Goal: Task Accomplishment & Management: Manage account settings

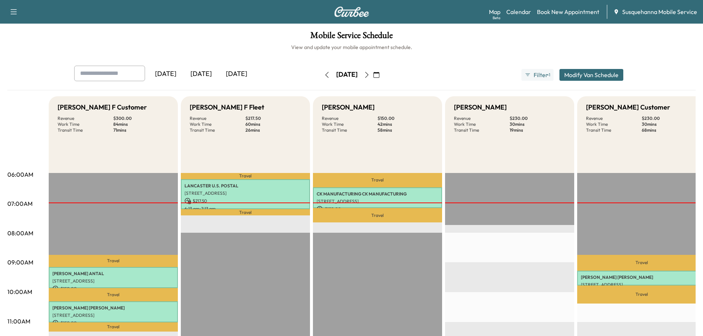
click at [370, 75] on icon "button" at bounding box center [367, 75] width 6 height 6
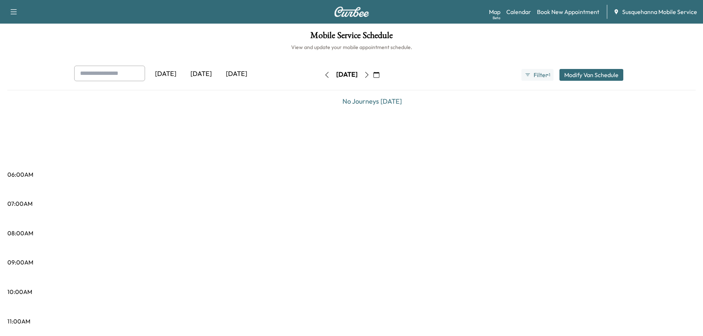
click at [370, 75] on icon "button" at bounding box center [367, 75] width 6 height 6
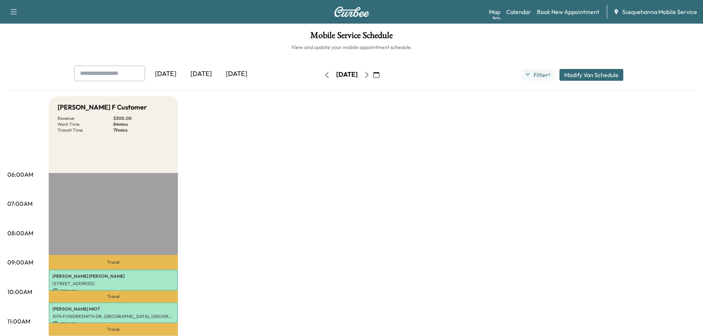
click at [370, 76] on icon "button" at bounding box center [367, 75] width 6 height 6
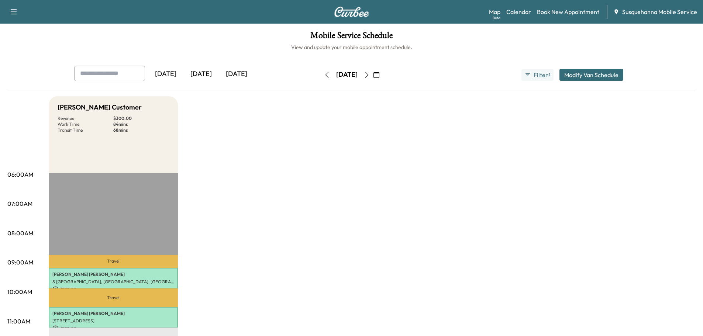
click at [370, 76] on icon "button" at bounding box center [367, 75] width 6 height 6
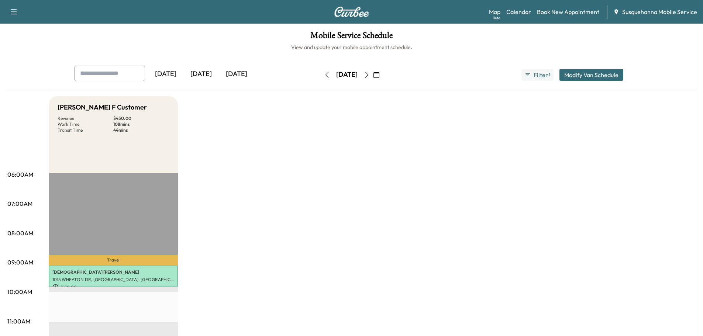
click at [373, 76] on button "button" at bounding box center [366, 75] width 13 height 12
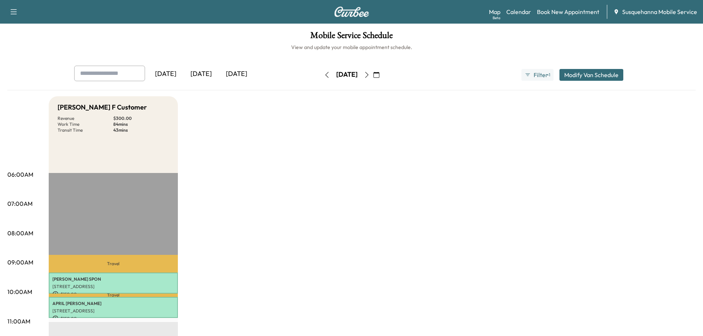
click at [368, 73] on icon "button" at bounding box center [366, 75] width 3 height 6
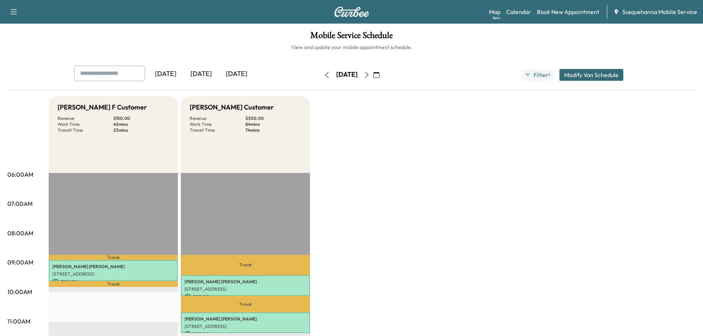
click at [379, 73] on icon "button" at bounding box center [376, 75] width 6 height 6
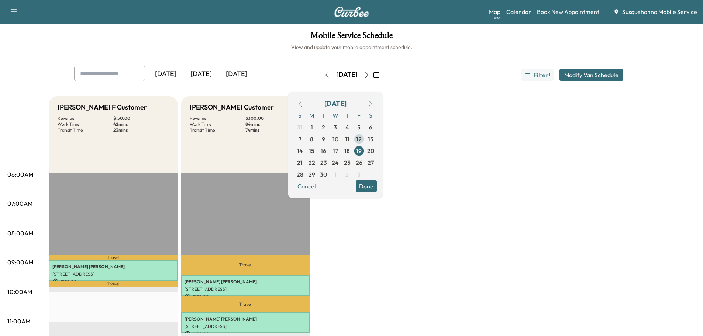
click at [365, 139] on span "12" at bounding box center [359, 139] width 12 height 12
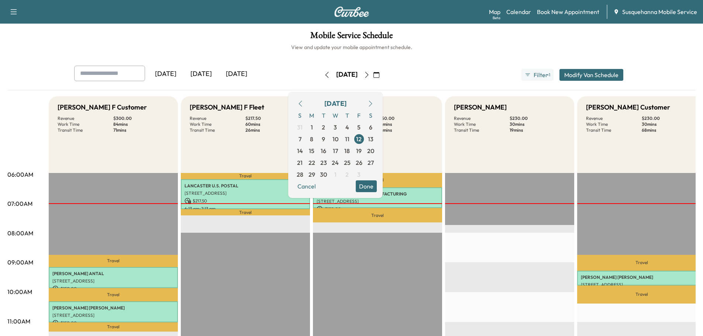
click at [377, 188] on button "Done" at bounding box center [366, 186] width 21 height 12
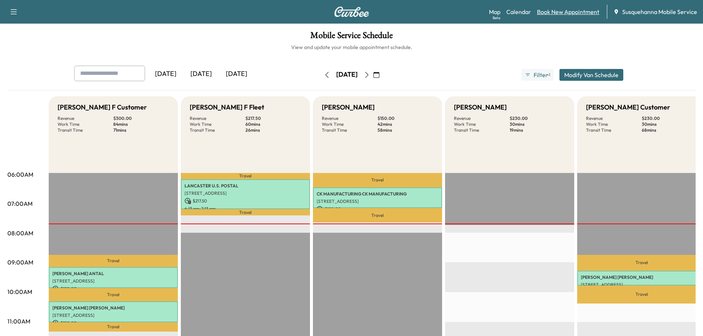
click at [573, 15] on link "Book New Appointment" at bounding box center [568, 11] width 62 height 9
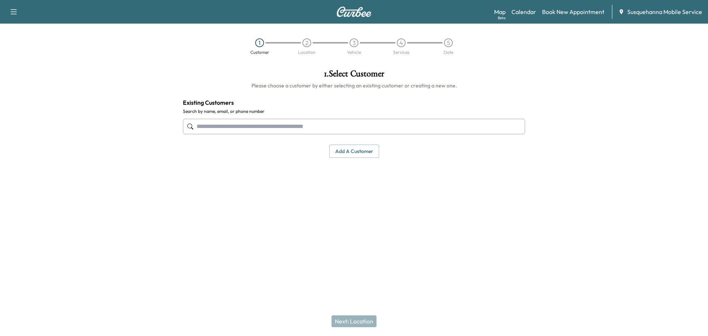
click at [303, 130] on input "text" at bounding box center [354, 126] width 342 height 15
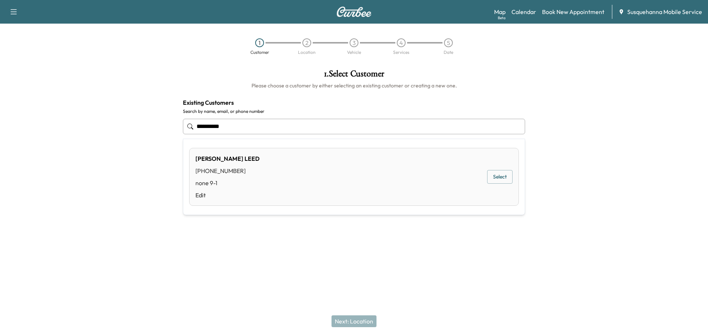
click at [508, 177] on button "Select" at bounding box center [499, 177] width 25 height 14
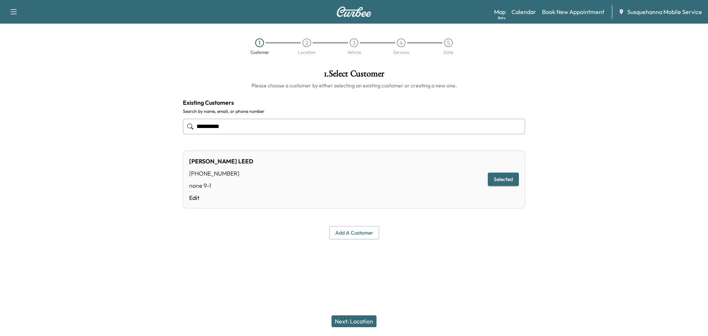
type input "**********"
click at [366, 318] on button "Next: Location" at bounding box center [354, 321] width 45 height 12
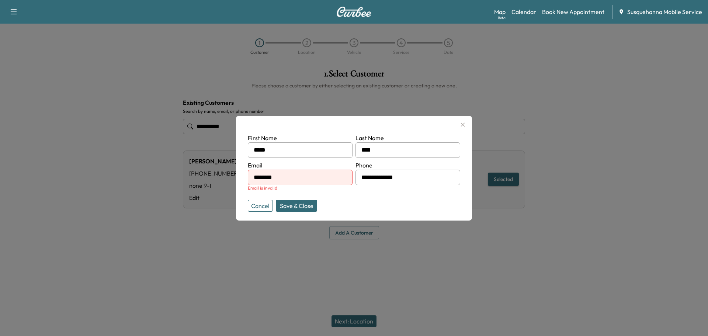
click at [301, 175] on input "********" at bounding box center [300, 177] width 105 height 15
click at [301, 175] on input "text" at bounding box center [300, 177] width 105 height 15
type input "**********"
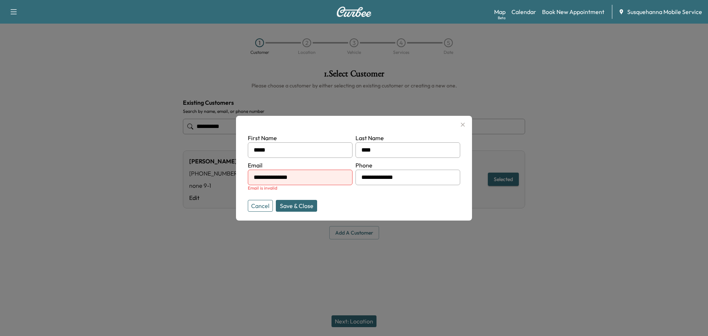
click at [298, 205] on button "Save & Close" at bounding box center [296, 206] width 41 height 12
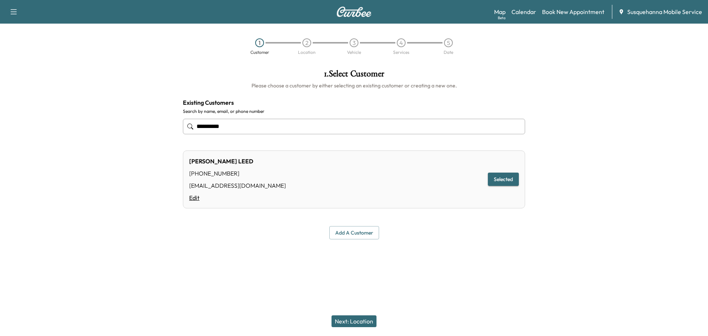
click at [198, 198] on link "Edit" at bounding box center [237, 197] width 97 height 9
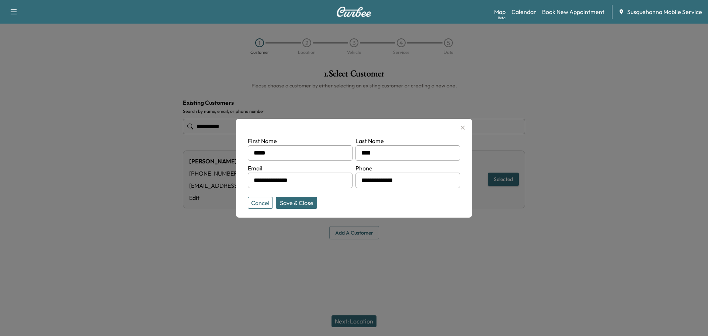
click at [423, 186] on input "**********" at bounding box center [408, 180] width 105 height 15
type input "**********"
click at [300, 201] on button "Save & Close" at bounding box center [296, 203] width 41 height 12
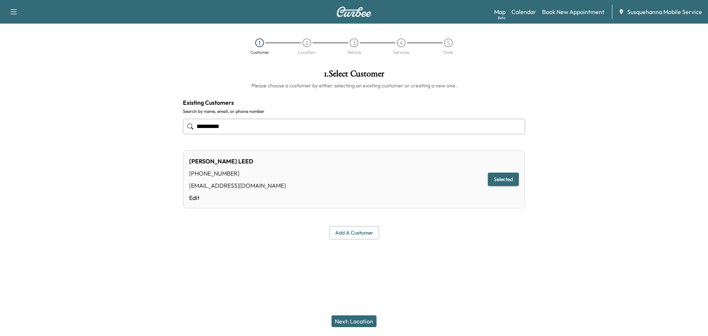
click at [368, 320] on button "Next: Location" at bounding box center [354, 321] width 45 height 12
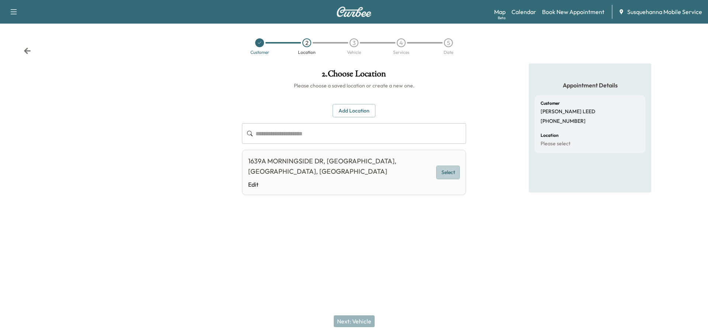
click at [452, 172] on button "Select" at bounding box center [448, 173] width 24 height 14
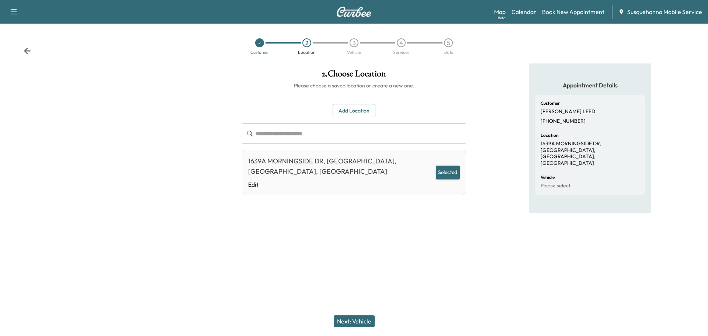
click at [364, 320] on button "Next: Vehicle" at bounding box center [354, 321] width 41 height 12
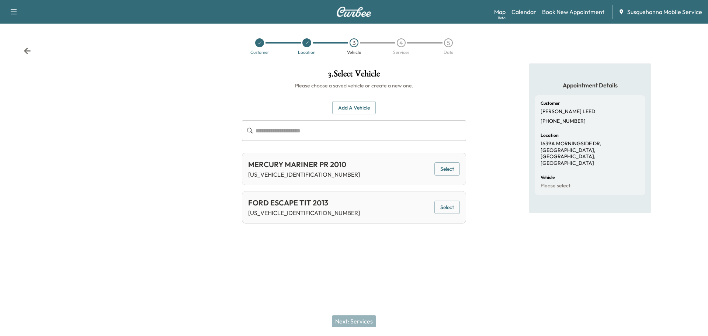
click at [449, 202] on button "Select" at bounding box center [447, 208] width 25 height 14
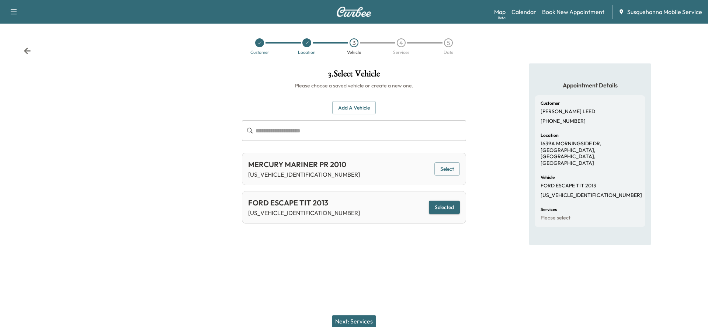
click at [367, 319] on button "Next: Services" at bounding box center [354, 321] width 44 height 12
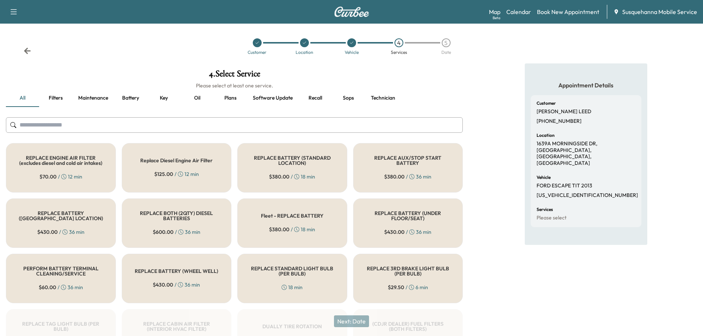
click at [321, 127] on input "text" at bounding box center [234, 124] width 457 height 15
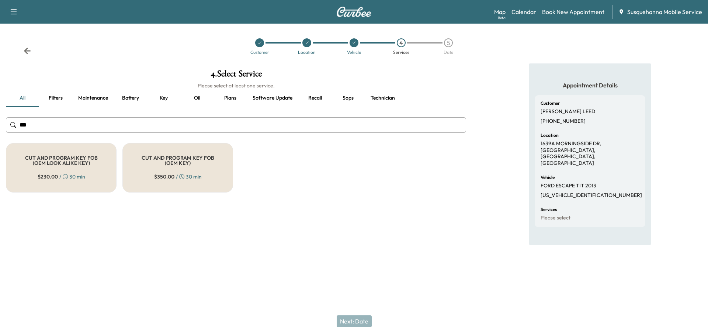
type input "***"
click at [90, 160] on h5 "CUT AND PROGRAM KEY FOB (OEM LOOK ALIKE KEY)" at bounding box center [61, 160] width 86 height 10
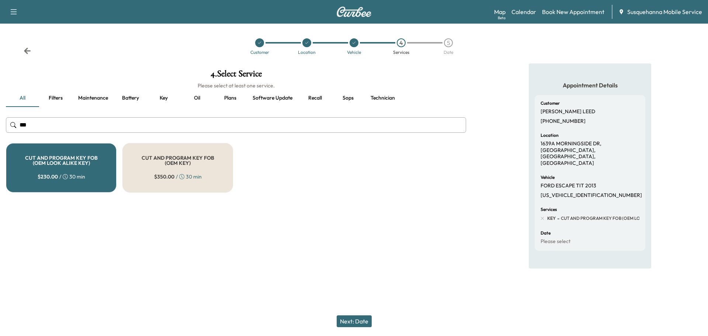
click at [384, 101] on button "Technician" at bounding box center [383, 98] width 36 height 18
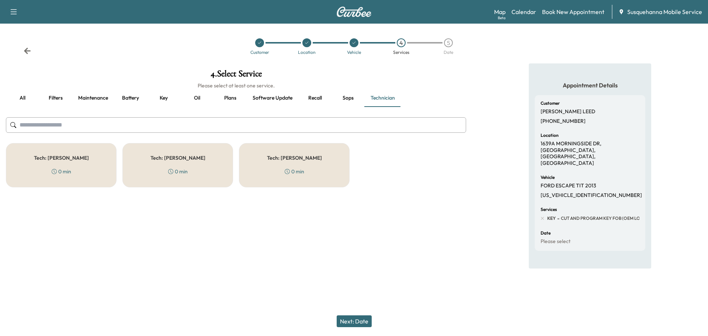
click at [291, 164] on div "Tech: Zach C 0 min" at bounding box center [294, 165] width 111 height 44
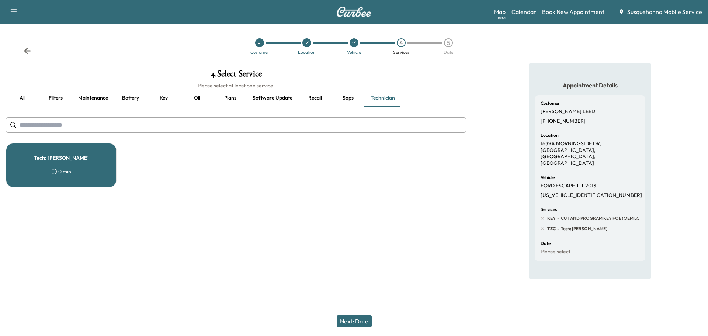
click at [356, 321] on button "Next: Date" at bounding box center [354, 321] width 35 height 12
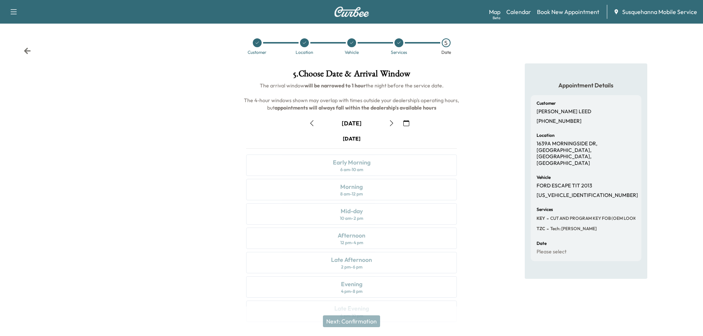
click at [314, 123] on icon "button" at bounding box center [312, 123] width 6 height 6
click at [385, 191] on div "Morning 8 am - 12 pm" at bounding box center [351, 189] width 211 height 21
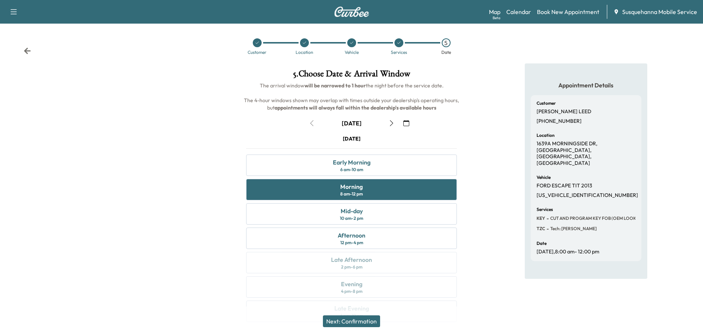
click at [367, 322] on button "Next: Confirmation" at bounding box center [351, 321] width 57 height 12
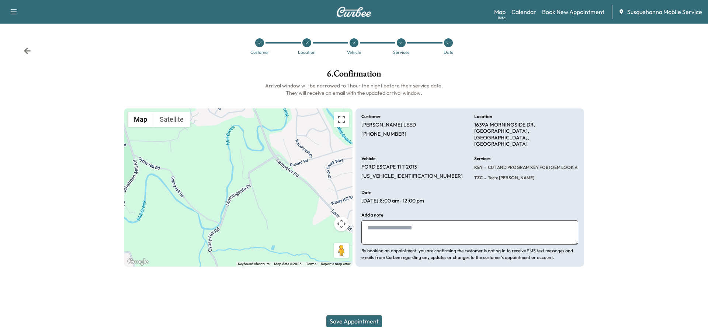
click at [424, 225] on textarea at bounding box center [470, 232] width 217 height 24
type textarea "**********"
click at [352, 324] on button "Save Appointment" at bounding box center [355, 321] width 56 height 12
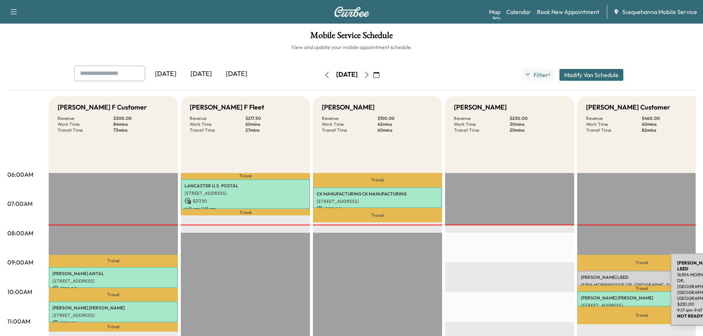
click at [615, 279] on div "LINDA LEED 1639A MORNINGSIDE DR, LANCASTER, PA, USA $ 230.00 9:17 am - 9:47 am" at bounding box center [641, 278] width 129 height 15
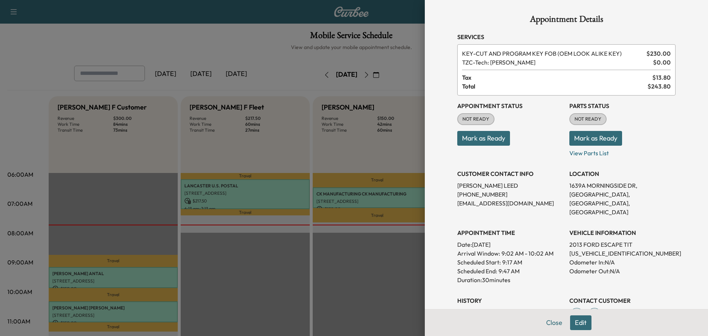
click at [572, 322] on button "Edit" at bounding box center [580, 322] width 21 height 15
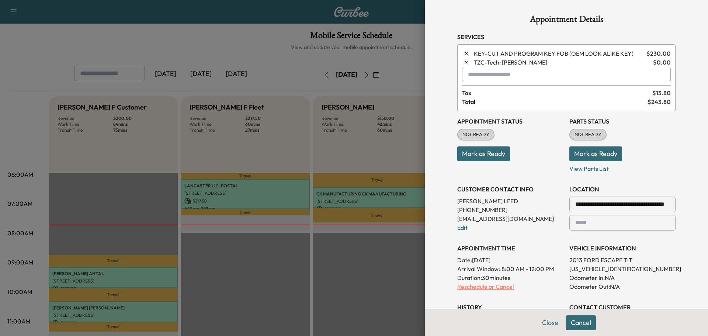
click at [488, 288] on p "Reschedule or Cancel" at bounding box center [510, 286] width 106 height 9
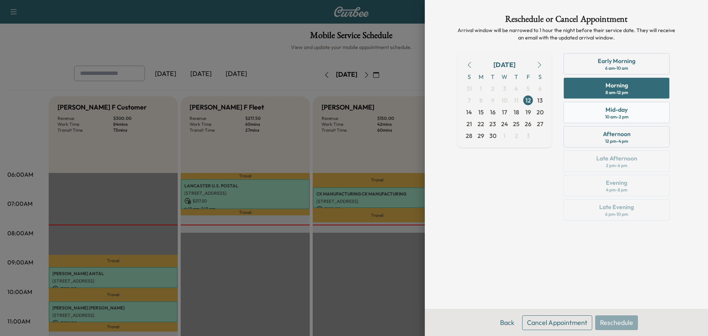
click at [601, 111] on div "Mid-day 10 am - 2 pm" at bounding box center [617, 112] width 106 height 21
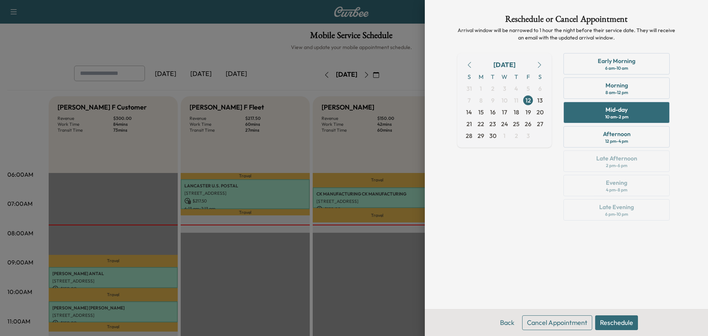
click at [611, 317] on button "Reschedule" at bounding box center [616, 322] width 43 height 15
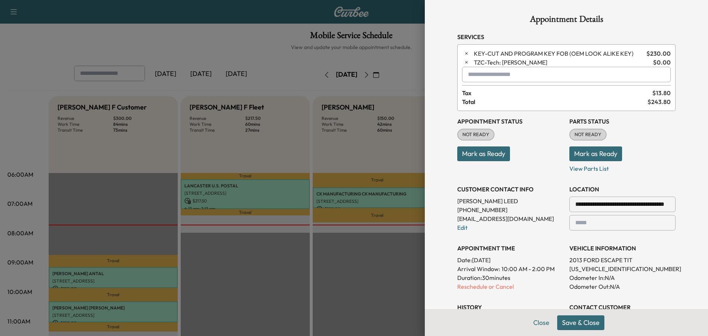
click at [581, 325] on button "Save & Close" at bounding box center [580, 322] width 47 height 15
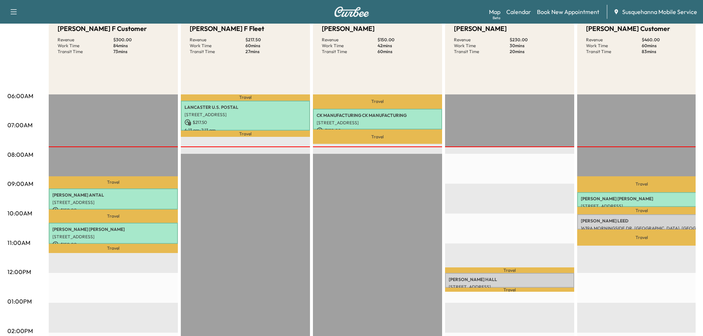
scroll to position [118, 0]
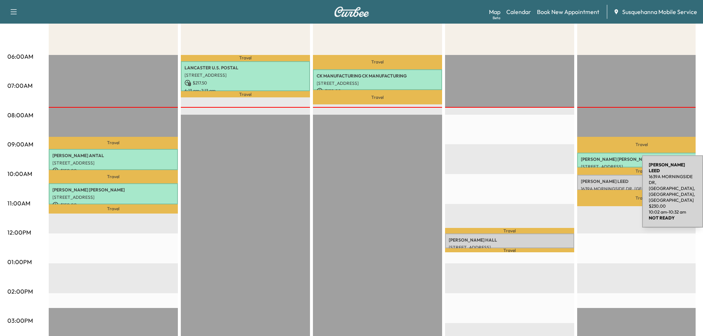
click at [587, 181] on p "[PERSON_NAME]" at bounding box center [642, 182] width 122 height 6
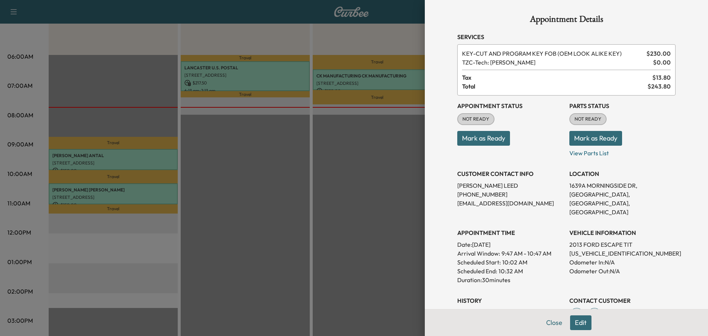
click at [599, 138] on button "Mark as Ready" at bounding box center [596, 138] width 53 height 15
click at [502, 138] on button "Mark as Ready" at bounding box center [483, 138] width 53 height 15
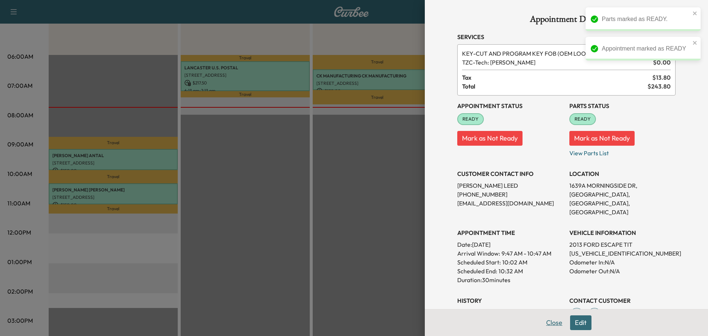
click at [546, 324] on button "Close" at bounding box center [555, 322] width 26 height 15
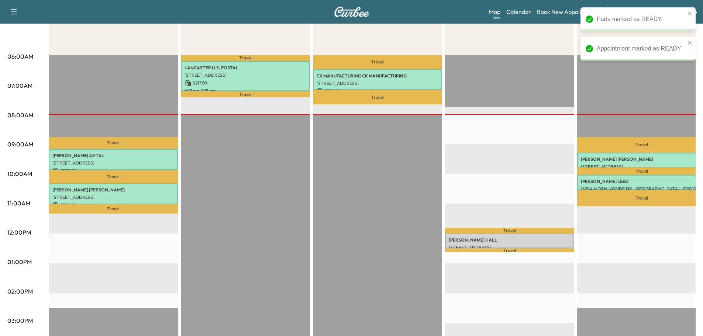
click at [509, 81] on div "Travel BOB HALL 5426 LEEWOOD LN., YORK, PA, USA $ 230.00 12:00 pm - 12:30 pm Tr…" at bounding box center [509, 293] width 129 height 477
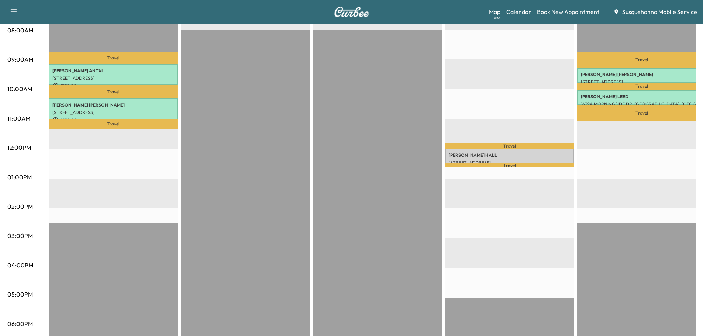
scroll to position [85, 0]
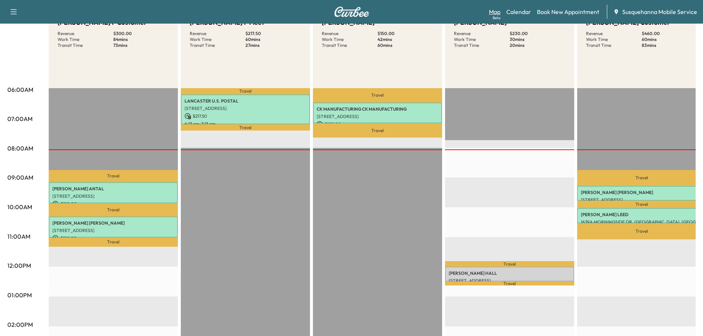
click at [497, 13] on link "Map Beta" at bounding box center [494, 11] width 11 height 9
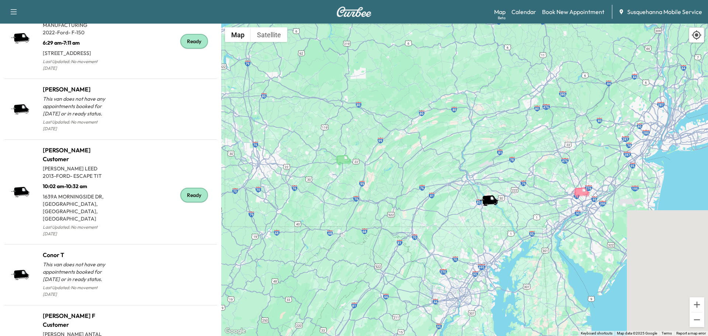
scroll to position [787, 0]
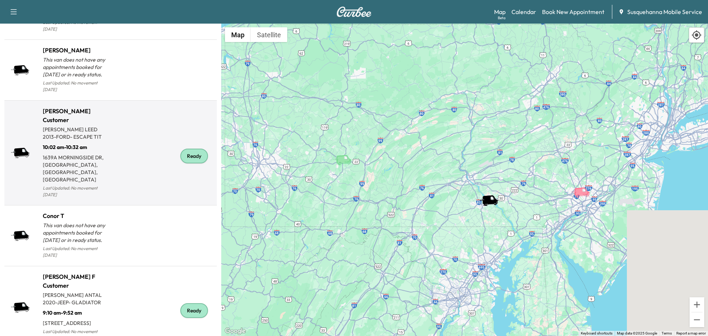
click at [185, 152] on div "Ready" at bounding box center [194, 156] width 28 height 15
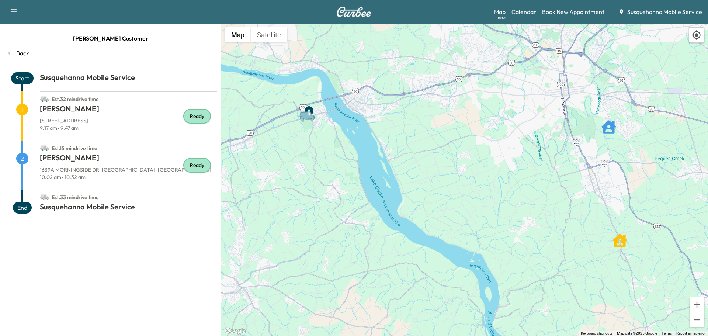
click at [25, 55] on p "Back" at bounding box center [22, 53] width 13 height 9
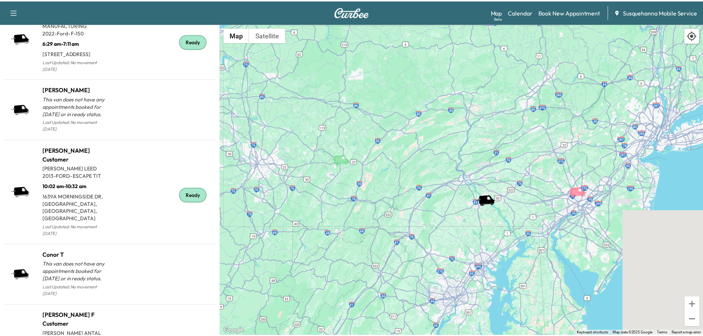
scroll to position [788, 0]
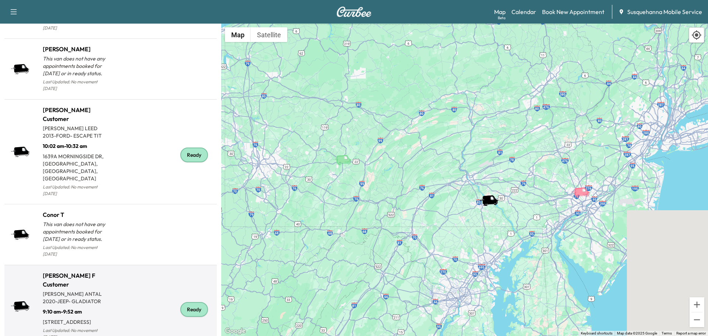
click at [186, 302] on div "Ready" at bounding box center [194, 309] width 28 height 15
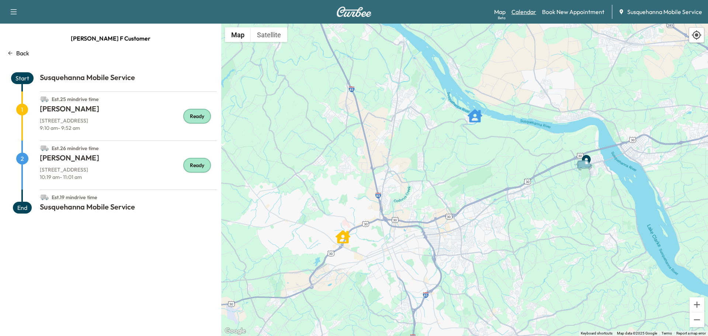
click at [525, 15] on link "Calendar" at bounding box center [524, 11] width 25 height 9
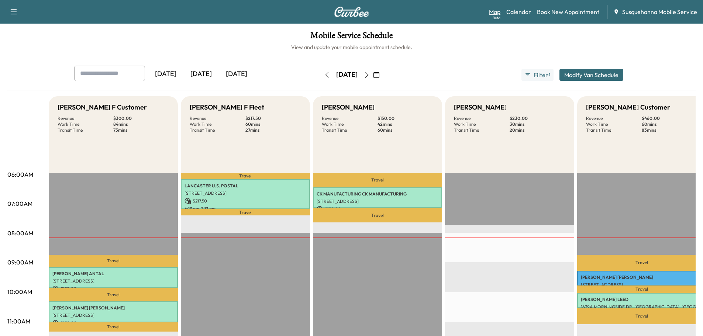
click at [498, 12] on link "Map Beta" at bounding box center [494, 11] width 11 height 9
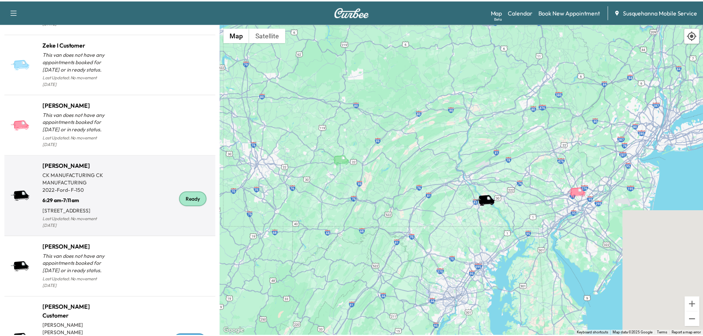
scroll to position [781, 0]
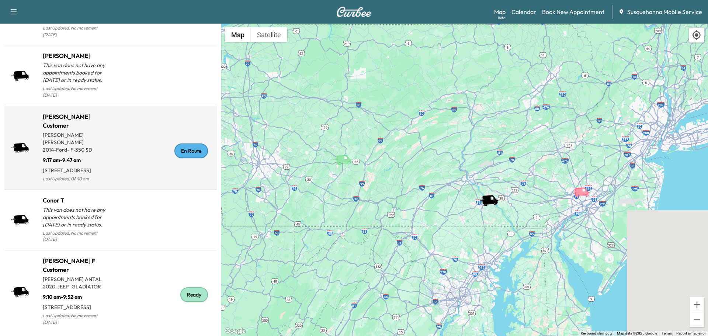
click at [191, 158] on div "En Route" at bounding box center [192, 151] width 34 height 15
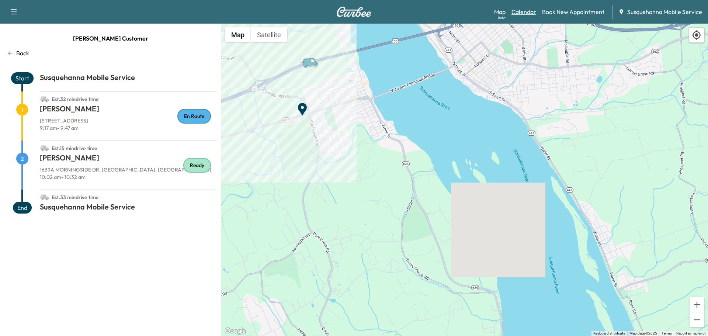
click at [527, 15] on link "Calendar" at bounding box center [524, 11] width 25 height 9
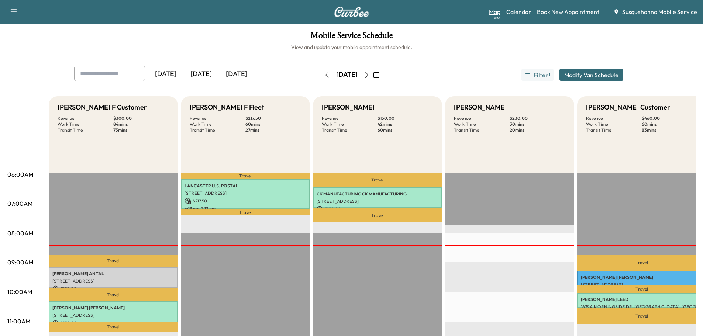
click at [500, 12] on link "Map Beta" at bounding box center [494, 11] width 11 height 9
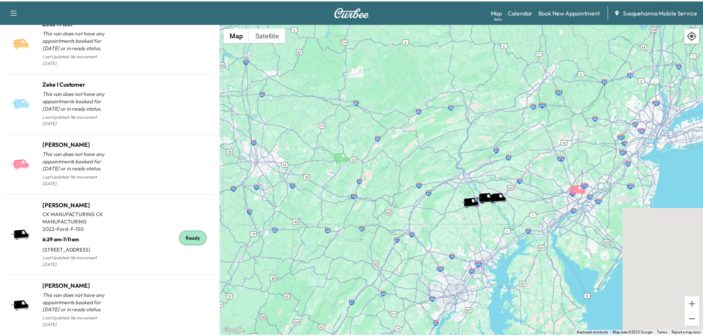
scroll to position [775, 0]
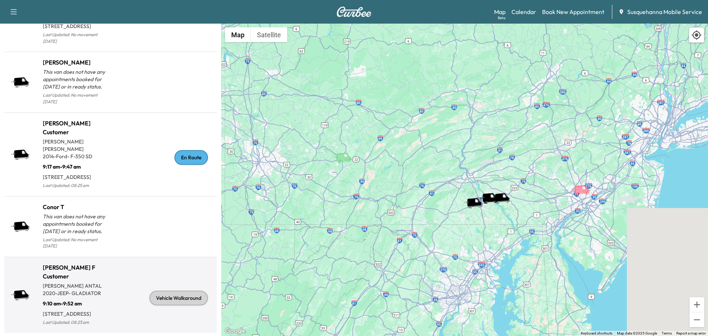
click at [168, 301] on div "Vehicle Walkaround" at bounding box center [178, 298] width 59 height 15
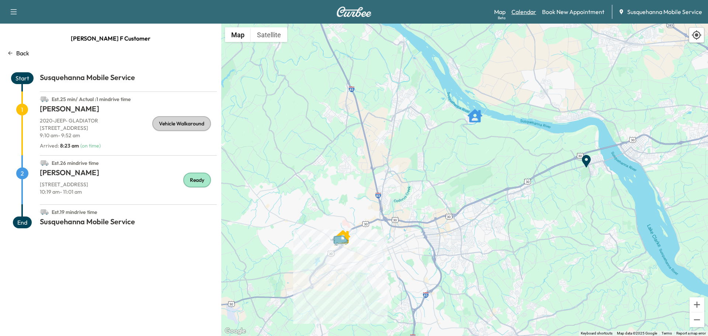
click at [526, 13] on link "Calendar" at bounding box center [524, 11] width 25 height 9
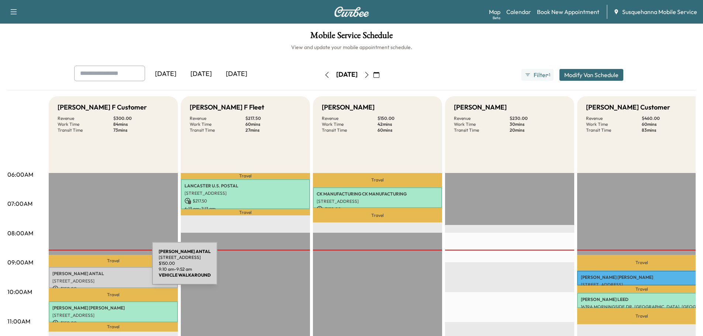
click at [97, 268] on div "[PERSON_NAME] [STREET_ADDRESS] $ 150.00 9:10 am - 9:52 am" at bounding box center [113, 277] width 129 height 21
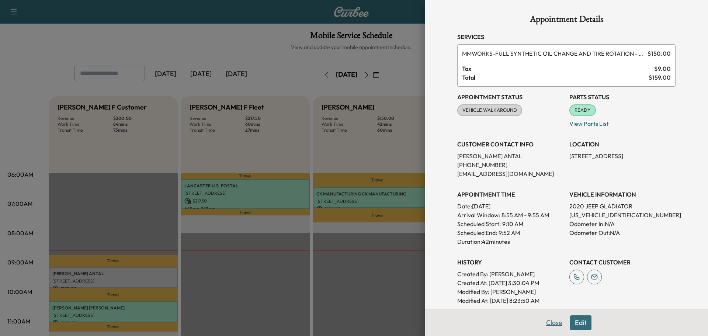
click at [545, 322] on button "Close" at bounding box center [555, 322] width 26 height 15
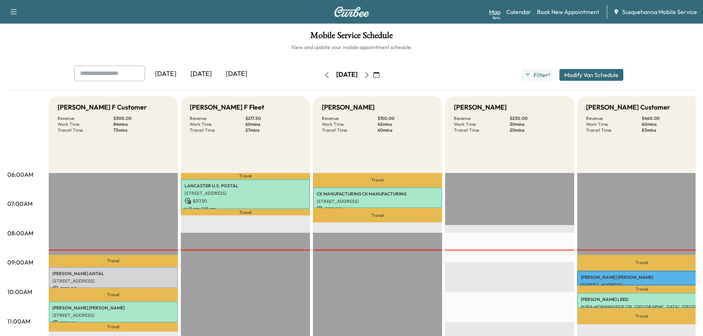
click at [496, 8] on link "Map Beta" at bounding box center [494, 11] width 11 height 9
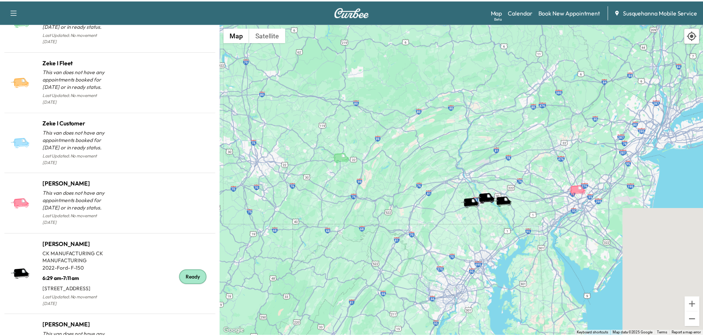
scroll to position [775, 0]
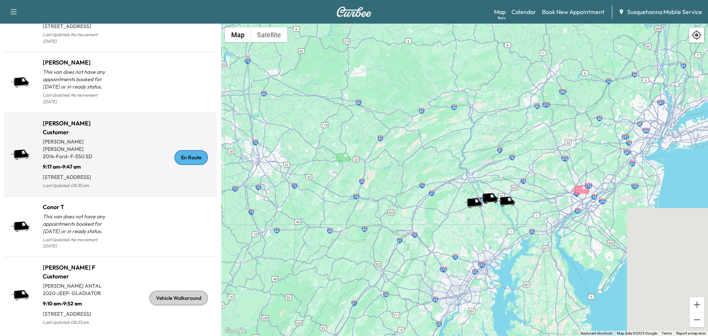
click at [196, 163] on div "En Route" at bounding box center [192, 157] width 34 height 15
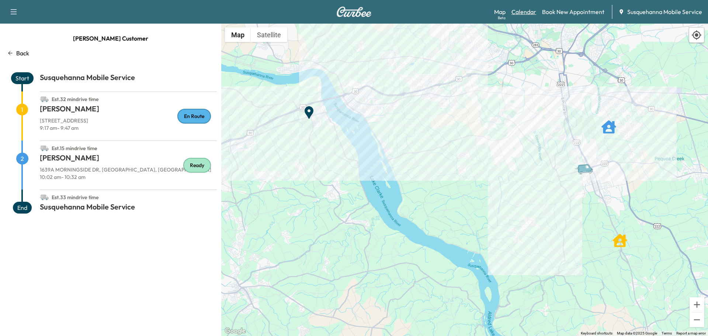
click at [524, 11] on link "Calendar" at bounding box center [524, 11] width 25 height 9
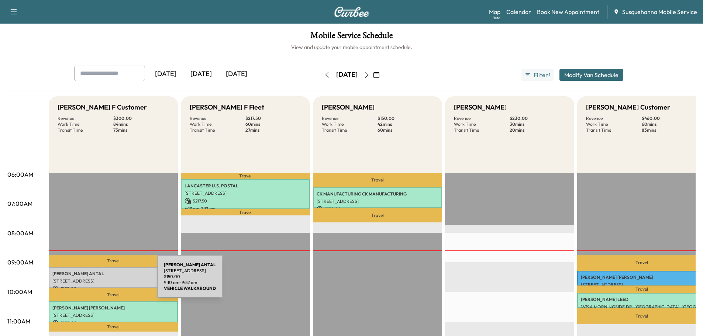
click at [102, 281] on p "[STREET_ADDRESS]" at bounding box center [113, 281] width 122 height 6
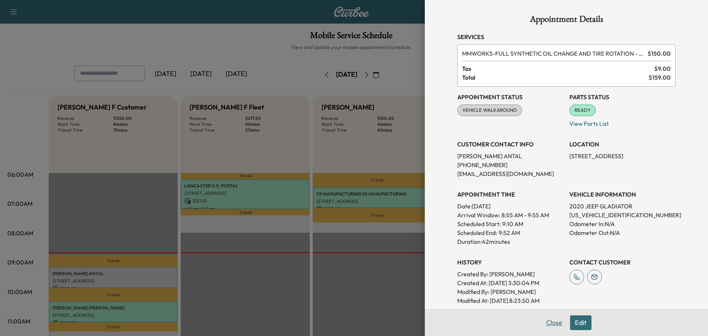
click at [553, 327] on button "Close" at bounding box center [555, 322] width 26 height 15
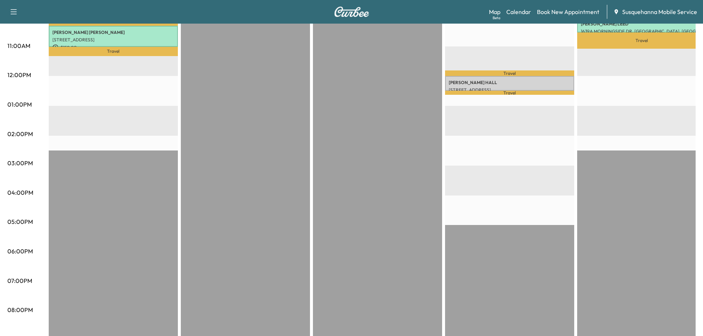
scroll to position [39, 0]
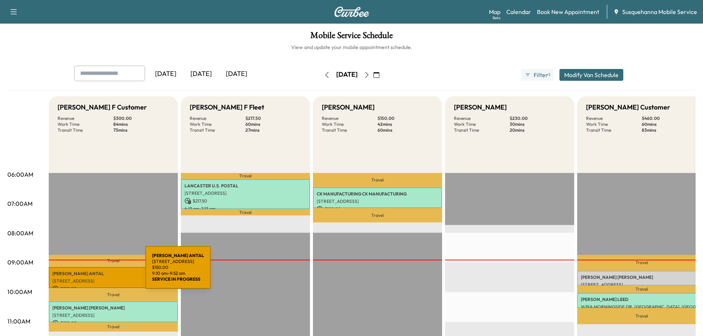
click at [90, 272] on p "ANDINO ANTAL" at bounding box center [113, 274] width 122 height 6
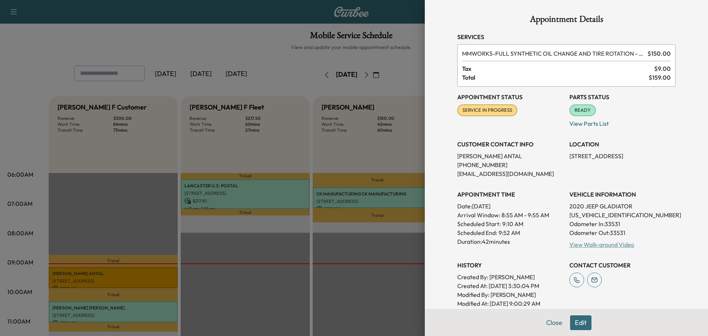
click at [592, 243] on link "View Walk-around Video" at bounding box center [602, 244] width 65 height 7
click at [545, 323] on button "Close" at bounding box center [555, 322] width 26 height 15
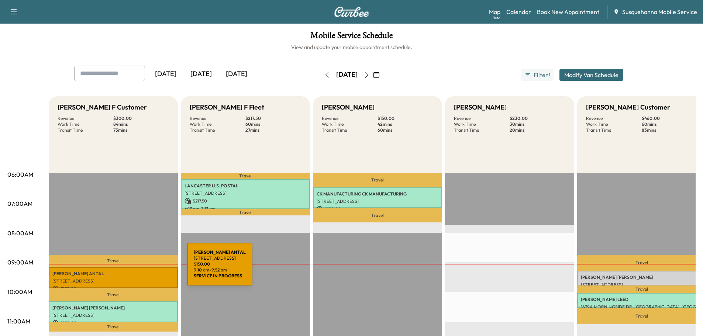
click at [132, 269] on div "[PERSON_NAME] [STREET_ADDRESS] $ 150.00 9:10 am - 9:52 am" at bounding box center [113, 277] width 129 height 21
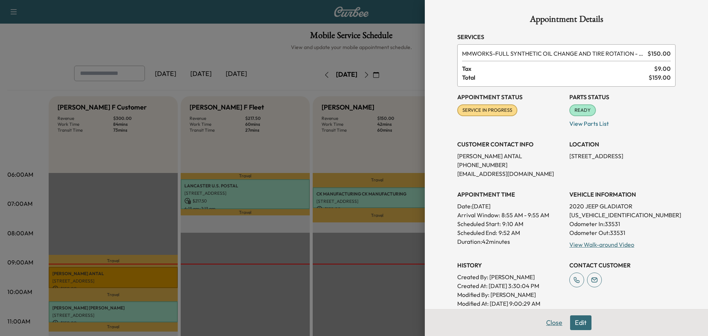
click at [548, 329] on button "Close" at bounding box center [555, 322] width 26 height 15
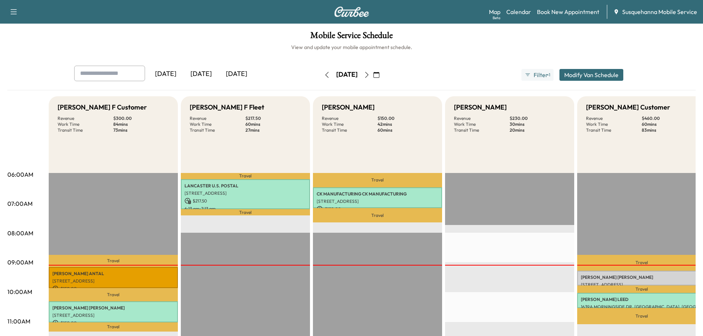
click at [628, 279] on p "[PERSON_NAME]" at bounding box center [642, 277] width 122 height 6
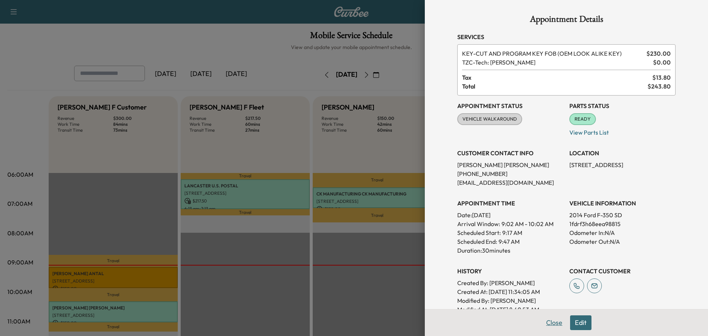
click at [548, 324] on button "Close" at bounding box center [555, 322] width 26 height 15
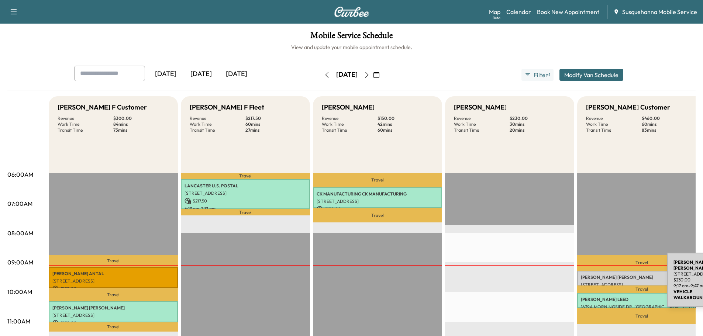
click at [611, 279] on p "[PERSON_NAME]" at bounding box center [642, 277] width 122 height 6
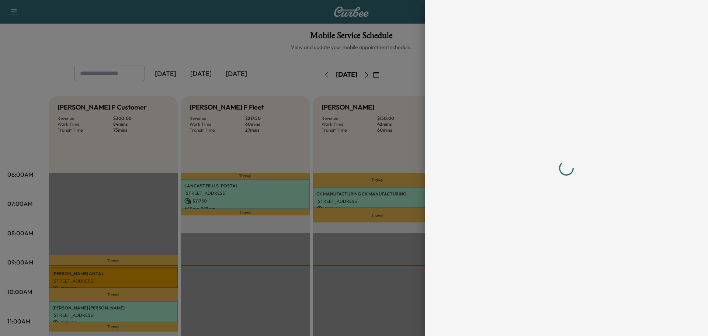
click at [611, 279] on div at bounding box center [566, 168] width 218 height 307
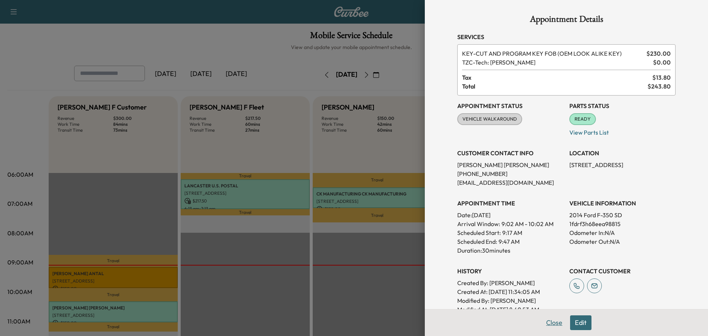
click at [549, 321] on button "Close" at bounding box center [555, 322] width 26 height 15
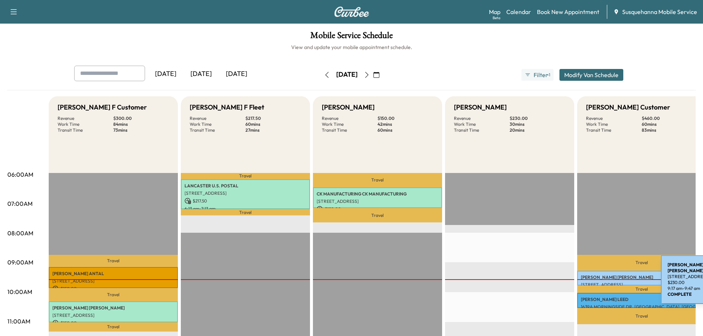
click at [605, 282] on p "[STREET_ADDRESS]" at bounding box center [642, 285] width 122 height 6
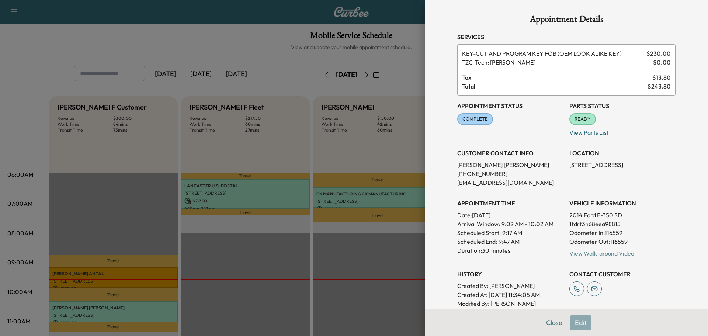
click at [609, 253] on link "View Walk-around Video" at bounding box center [602, 253] width 65 height 7
click at [549, 320] on button "Close" at bounding box center [555, 322] width 26 height 15
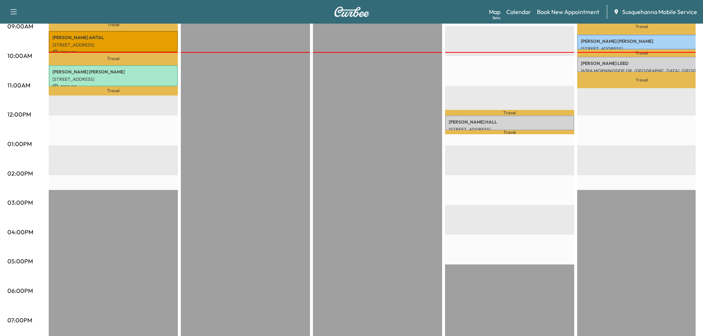
scroll to position [158, 0]
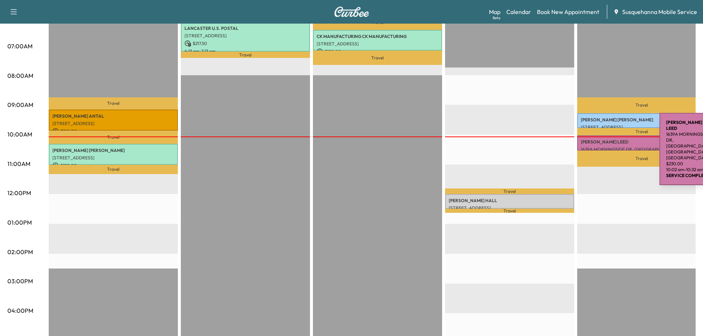
click at [604, 139] on p "[PERSON_NAME]" at bounding box center [642, 142] width 122 height 6
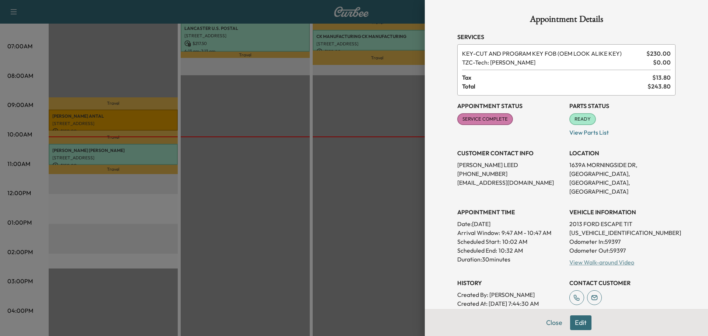
click at [586, 259] on link "View Walk-around Video" at bounding box center [602, 262] width 65 height 7
click at [550, 326] on button "Close" at bounding box center [555, 322] width 26 height 15
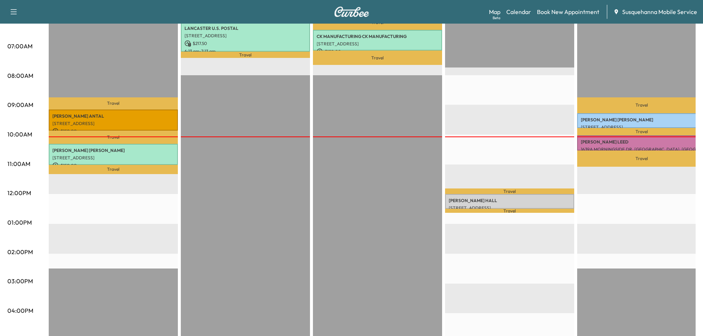
scroll to position [118, 0]
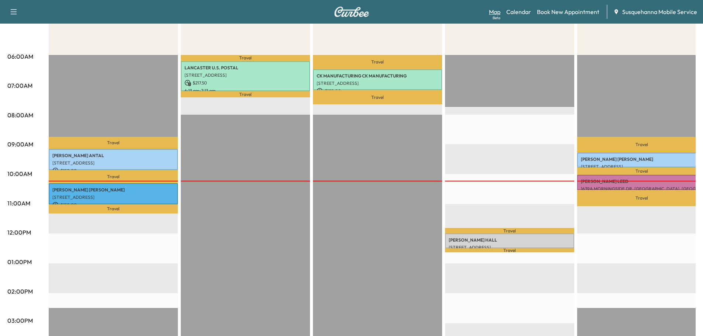
click at [492, 14] on link "Map Beta" at bounding box center [494, 11] width 11 height 9
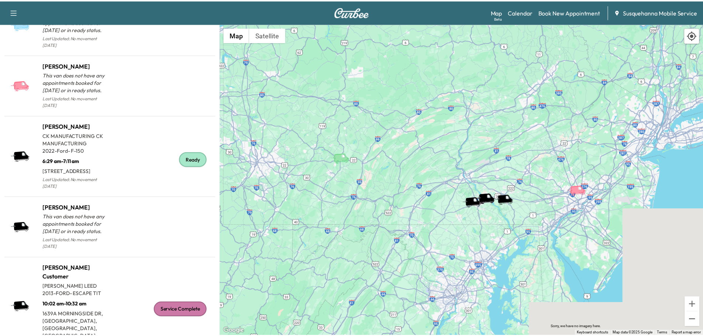
scroll to position [775, 0]
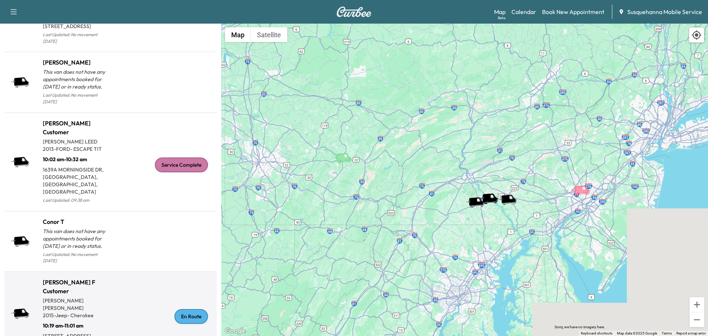
click at [183, 309] on div "En Route" at bounding box center [192, 316] width 34 height 15
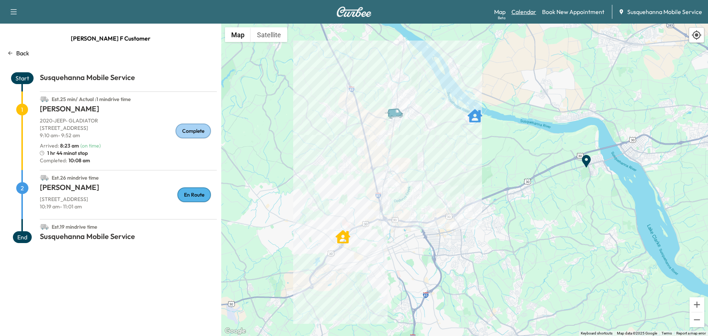
click at [533, 13] on link "Calendar" at bounding box center [524, 11] width 25 height 9
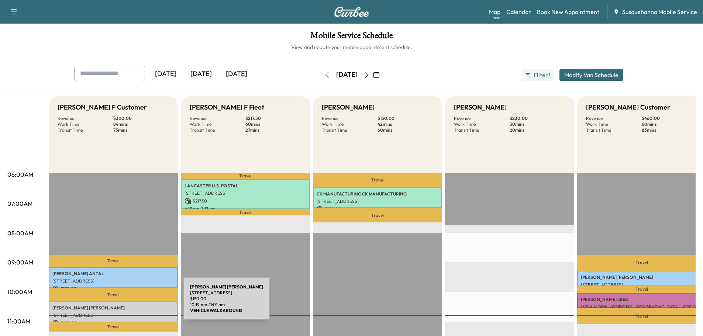
click at [125, 307] on p "[PERSON_NAME]" at bounding box center [113, 308] width 122 height 6
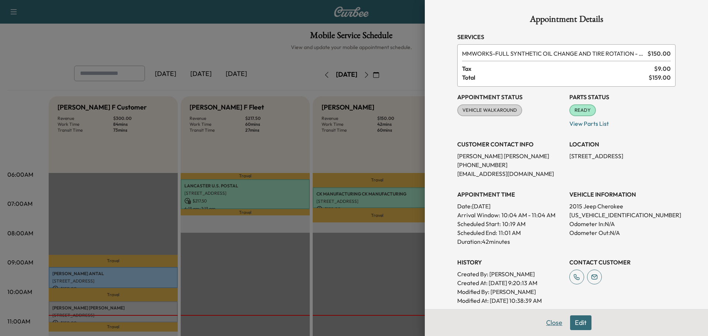
click at [544, 320] on button "Close" at bounding box center [555, 322] width 26 height 15
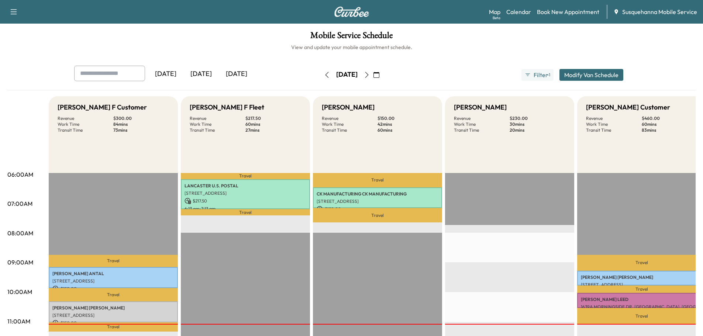
scroll to position [79, 0]
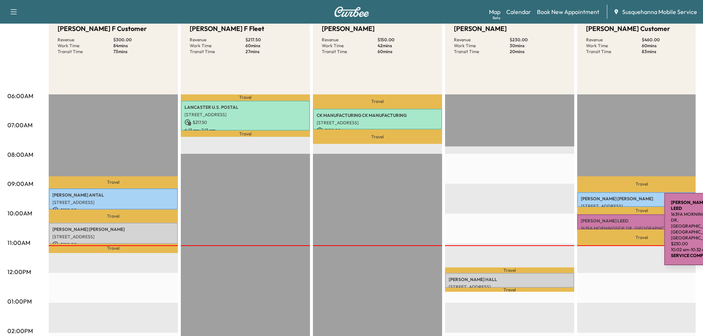
click at [609, 219] on p "[PERSON_NAME]" at bounding box center [642, 221] width 122 height 6
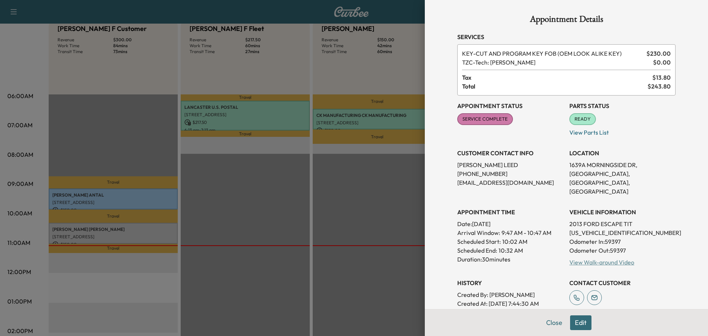
click at [609, 259] on link "View Walk-around Video" at bounding box center [602, 262] width 65 height 7
click at [143, 232] on div at bounding box center [354, 168] width 708 height 336
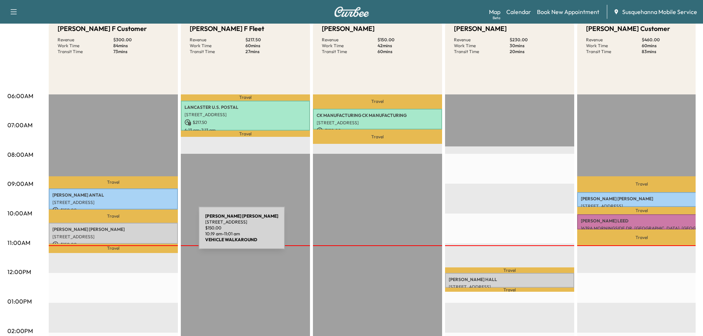
click at [143, 234] on p "[STREET_ADDRESS]" at bounding box center [113, 237] width 122 height 6
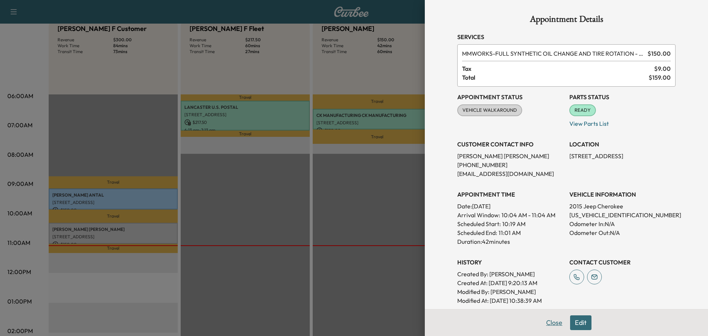
click at [550, 325] on button "Close" at bounding box center [555, 322] width 26 height 15
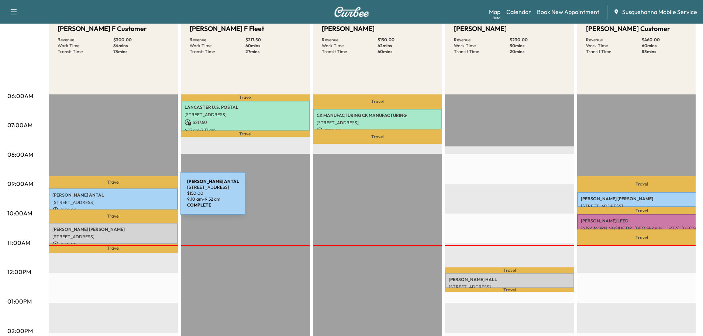
click at [125, 198] on div "[PERSON_NAME] [STREET_ADDRESS] $ 150.00 9:10 am - 9:52 am" at bounding box center [113, 199] width 129 height 21
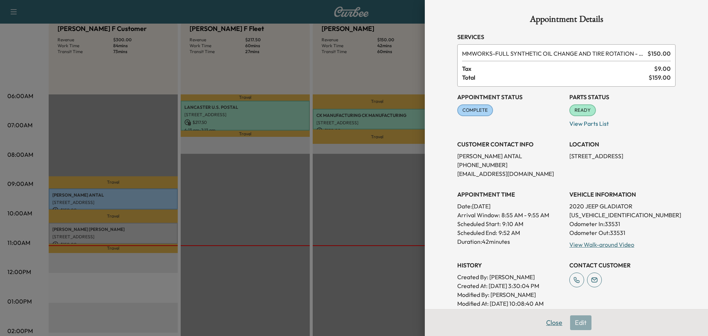
click at [549, 327] on button "Close" at bounding box center [555, 322] width 26 height 15
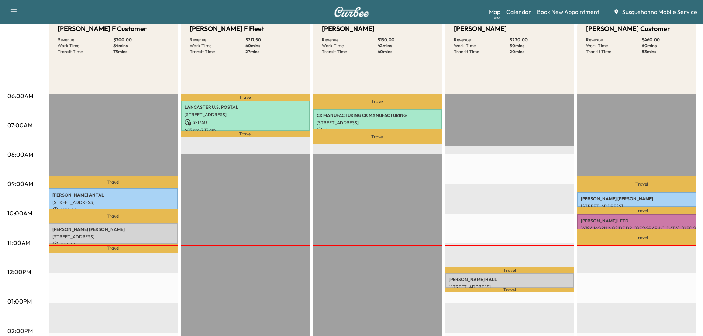
scroll to position [0, 0]
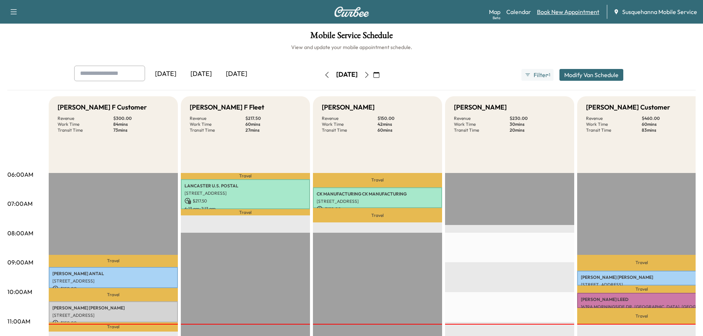
click at [566, 12] on link "Book New Appointment" at bounding box center [568, 11] width 62 height 9
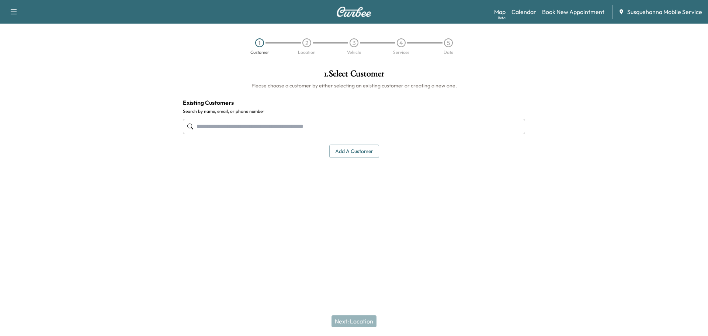
click at [276, 129] on input "text" at bounding box center [354, 126] width 342 height 15
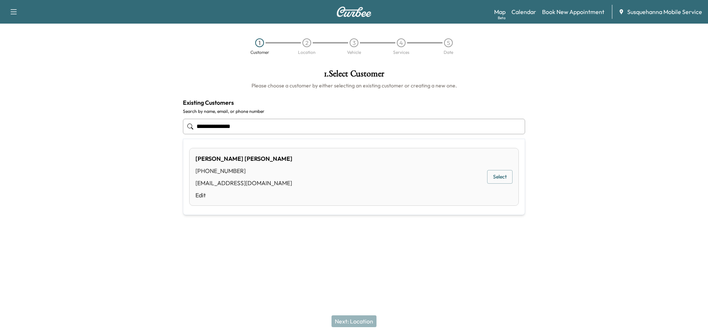
click at [514, 185] on div "[PERSON_NAME] [PHONE_NUMBER] [EMAIL_ADDRESS][DOMAIN_NAME] Edit Select" at bounding box center [354, 177] width 330 height 58
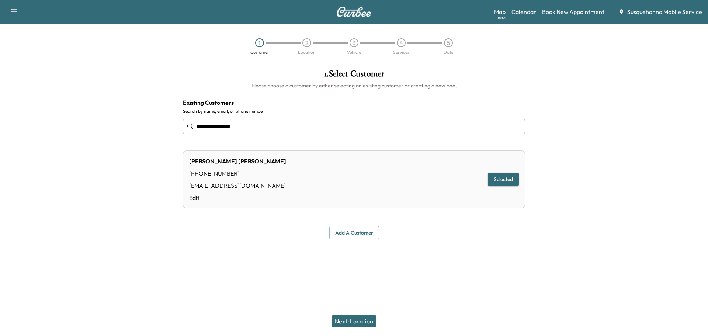
type input "**********"
click at [372, 319] on button "Next: Location" at bounding box center [354, 321] width 45 height 12
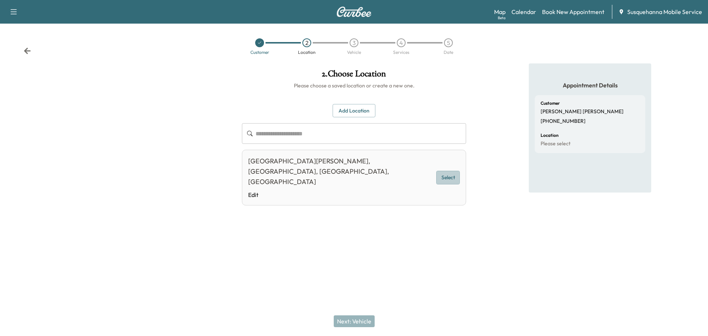
click at [443, 173] on button "Select" at bounding box center [448, 178] width 24 height 14
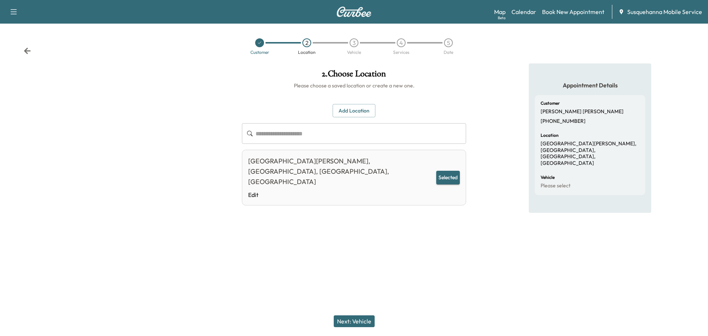
click at [370, 320] on button "Next: Vehicle" at bounding box center [354, 321] width 41 height 12
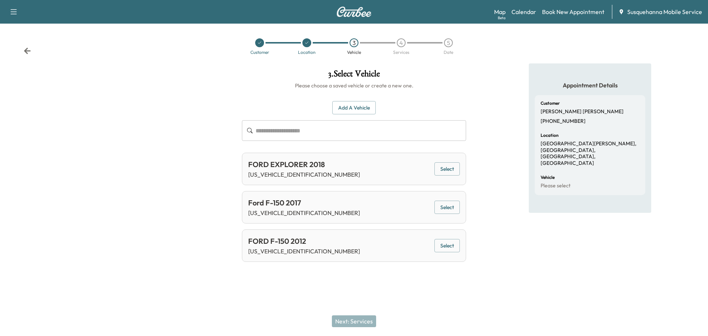
click at [453, 205] on button "Select" at bounding box center [447, 208] width 25 height 14
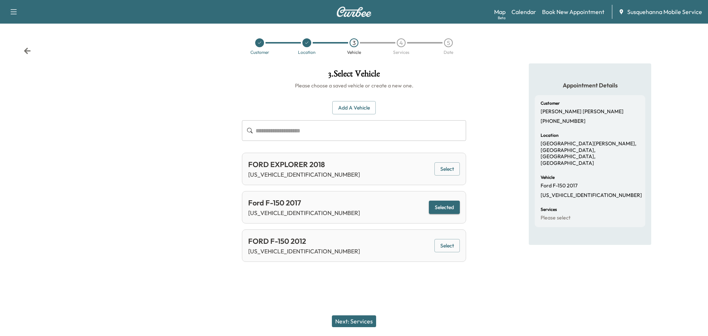
click at [365, 319] on button "Next: Services" at bounding box center [354, 321] width 44 height 12
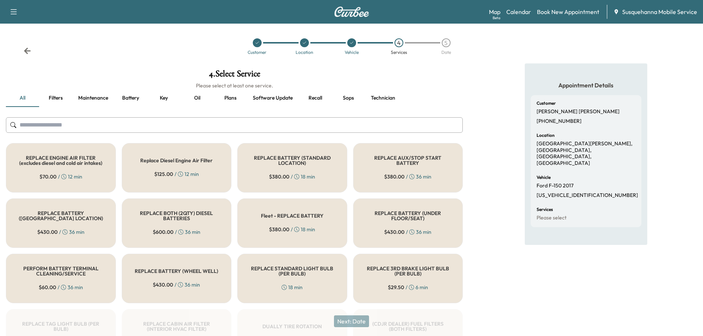
click at [187, 127] on input "text" at bounding box center [234, 124] width 457 height 15
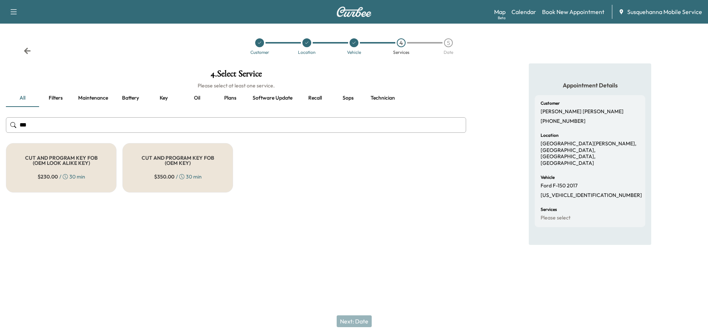
type input "***"
click at [82, 151] on div "CUT AND PROGRAM KEY FOB (OEM LOOK ALIKE KEY) $ 230.00 / 30 min" at bounding box center [61, 167] width 111 height 49
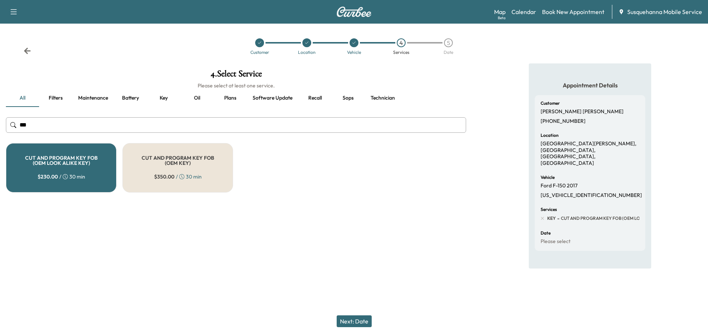
click at [376, 100] on button "Technician" at bounding box center [383, 98] width 36 height 18
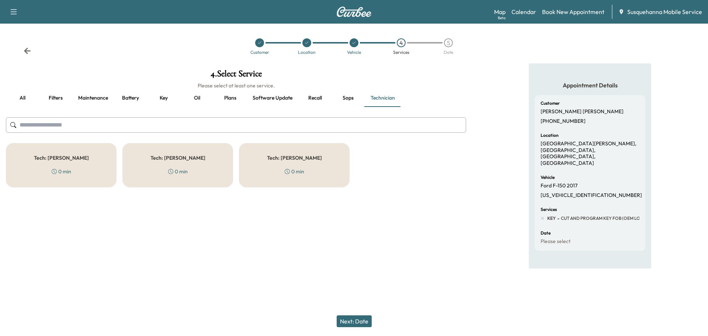
click at [267, 167] on div "Tech: [PERSON_NAME] 0 min" at bounding box center [294, 165] width 111 height 44
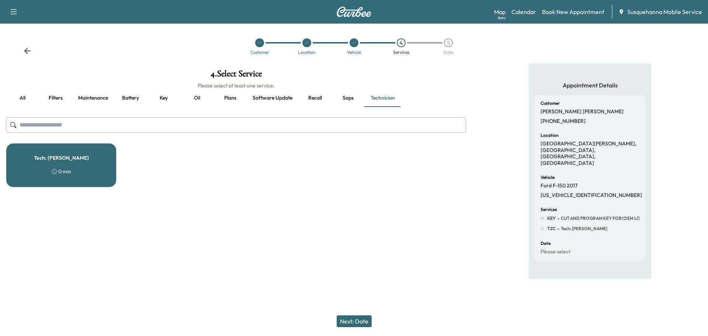
click at [366, 325] on button "Next: Date" at bounding box center [354, 321] width 35 height 12
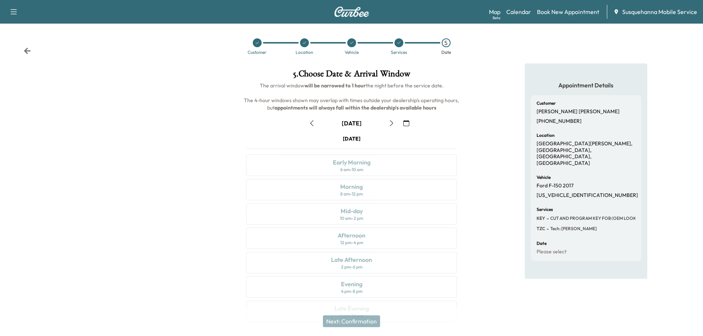
click at [408, 122] on icon "button" at bounding box center [406, 123] width 6 height 6
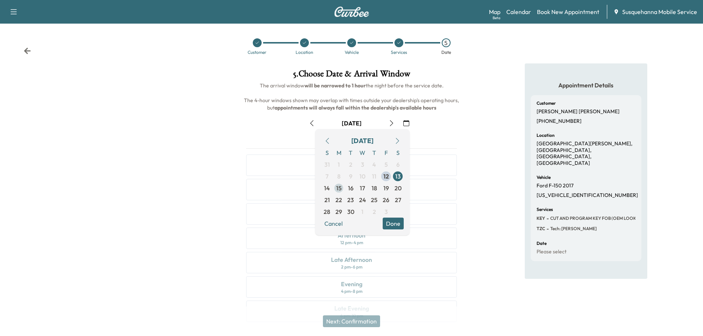
click at [338, 187] on span "15" at bounding box center [339, 188] width 6 height 9
click at [396, 221] on button "Done" at bounding box center [393, 224] width 21 height 12
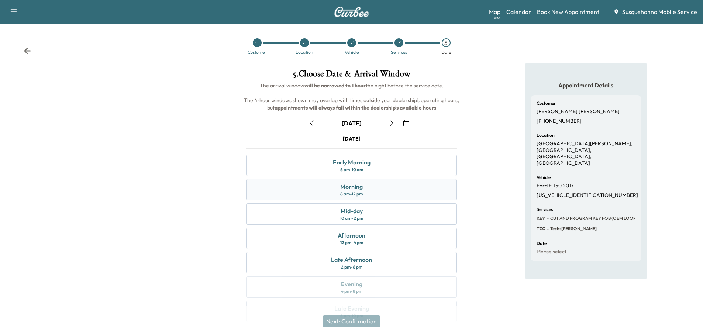
click at [371, 193] on div "Morning 8 am - 12 pm" at bounding box center [351, 189] width 211 height 21
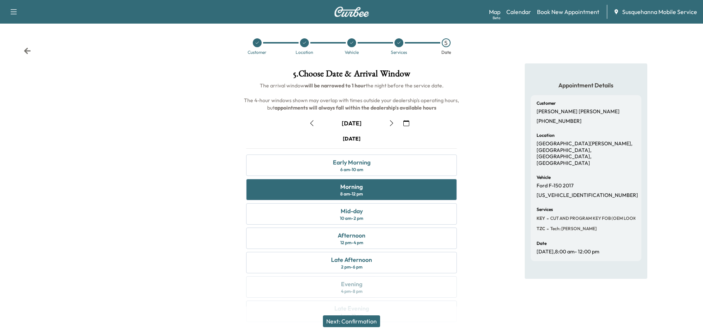
click at [370, 319] on button "Next: Confirmation" at bounding box center [351, 321] width 57 height 12
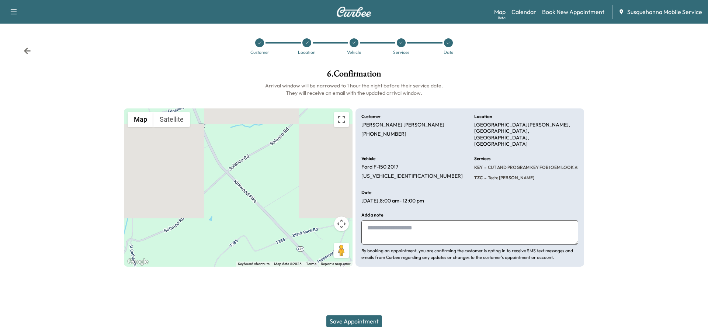
click at [426, 228] on textarea at bounding box center [470, 232] width 217 height 24
click at [349, 324] on button "Save Appointment" at bounding box center [355, 321] width 56 height 12
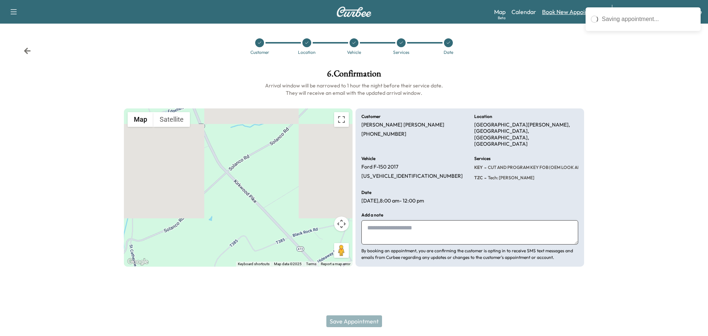
click at [557, 11] on link "Book New Appointment" at bounding box center [573, 11] width 62 height 9
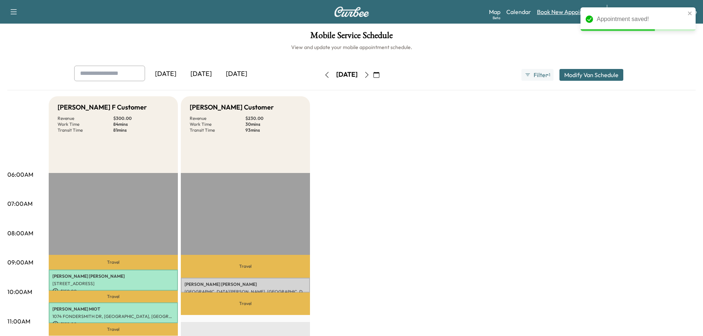
click at [553, 10] on link "Book New Appointment" at bounding box center [568, 11] width 62 height 9
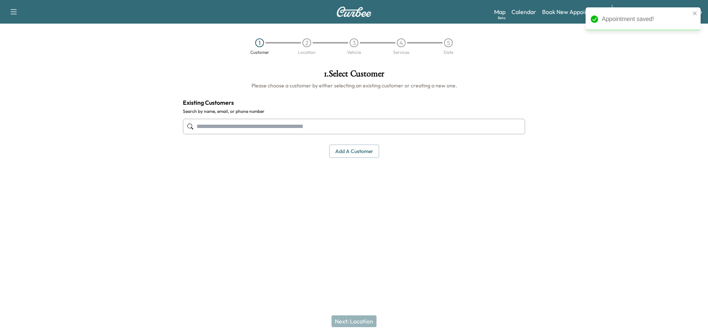
click at [447, 129] on input "text" at bounding box center [354, 126] width 342 height 15
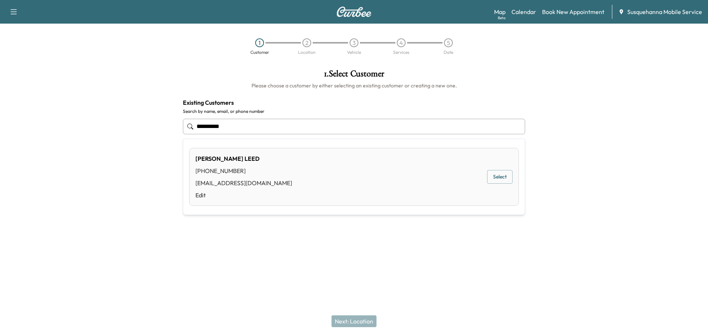
click at [494, 173] on button "Select" at bounding box center [499, 177] width 25 height 14
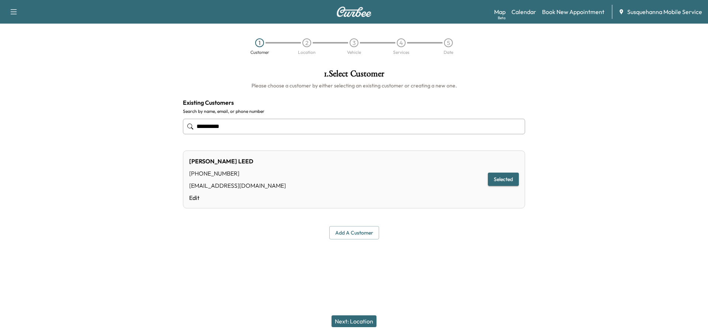
type input "**********"
click at [373, 326] on button "Next: Location" at bounding box center [354, 321] width 45 height 12
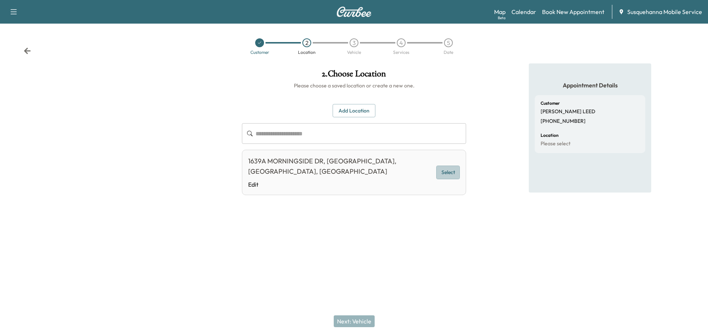
click at [459, 170] on button "Select" at bounding box center [448, 173] width 24 height 14
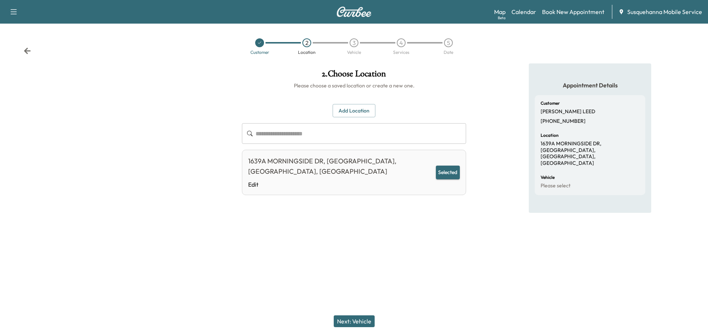
click at [367, 322] on button "Next: Vehicle" at bounding box center [354, 321] width 41 height 12
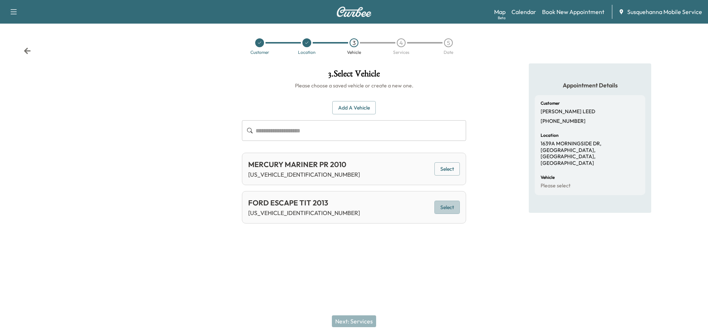
click at [443, 203] on button "Select" at bounding box center [447, 208] width 25 height 14
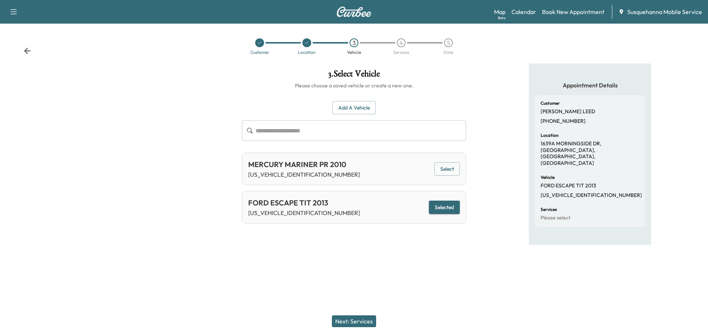
click at [356, 321] on button "Next: Services" at bounding box center [354, 321] width 44 height 12
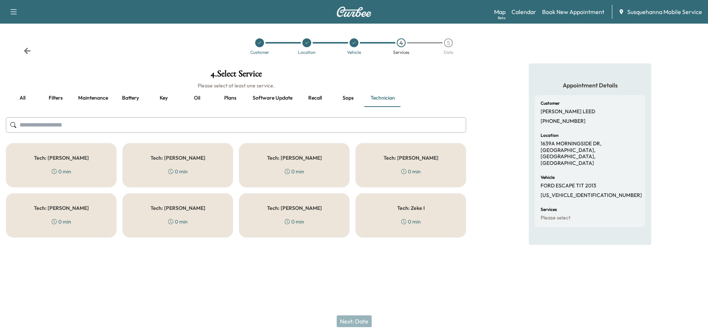
click at [272, 203] on div "Tech: [PERSON_NAME] 0 min" at bounding box center [294, 215] width 111 height 44
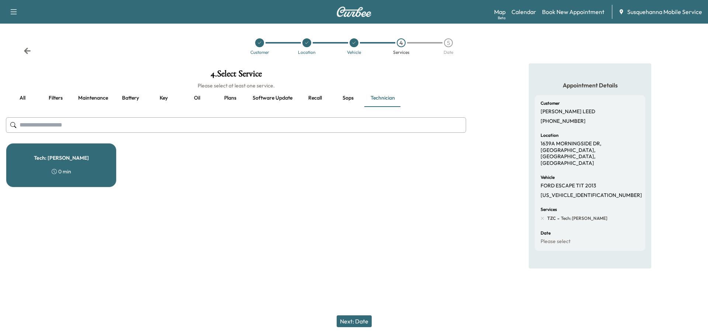
click at [23, 96] on button "all" at bounding box center [22, 98] width 33 height 18
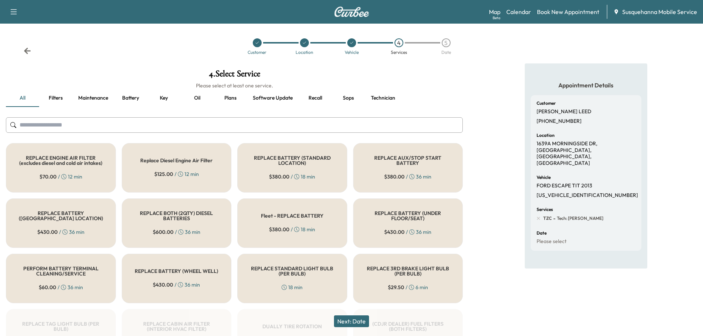
click at [127, 129] on input "text" at bounding box center [234, 124] width 457 height 15
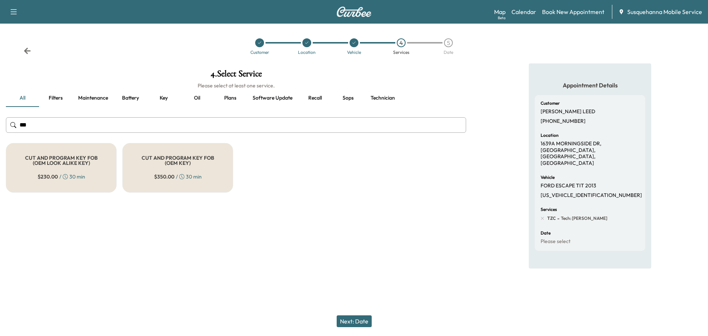
type input "***"
click at [101, 169] on div "CUT AND PROGRAM KEY FOB (OEM LOOK ALIKE KEY) $ 230.00 / 30 min" at bounding box center [61, 167] width 111 height 49
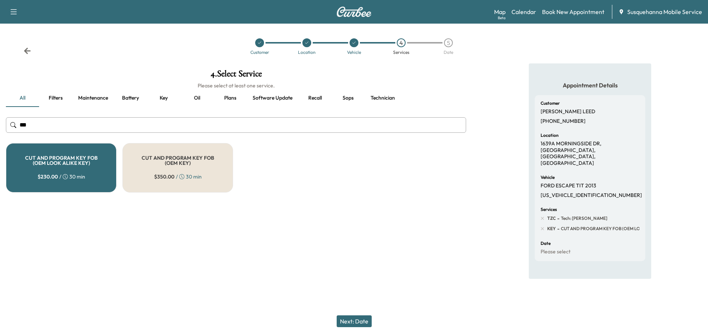
click at [367, 322] on button "Next: Date" at bounding box center [354, 321] width 35 height 12
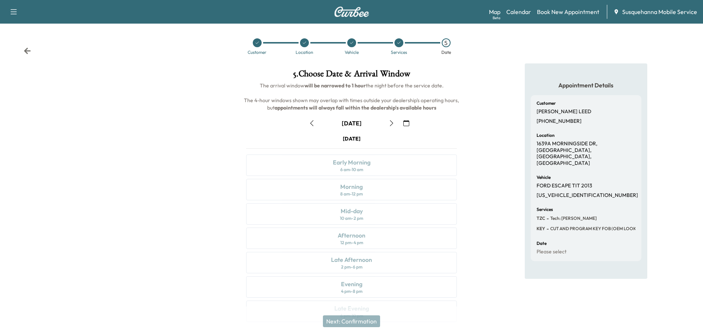
click at [405, 124] on icon "button" at bounding box center [406, 123] width 6 height 6
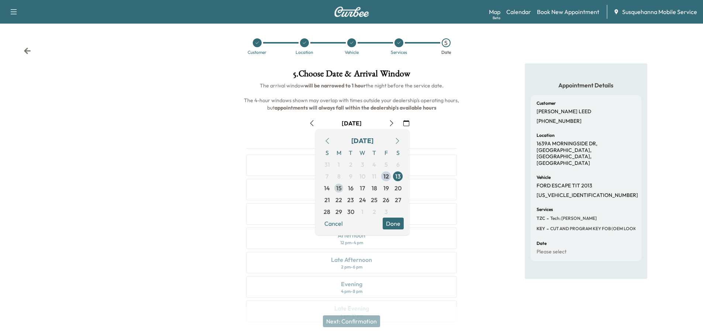
click at [338, 189] on span "15" at bounding box center [339, 188] width 6 height 9
click at [391, 221] on button "Done" at bounding box center [393, 224] width 21 height 12
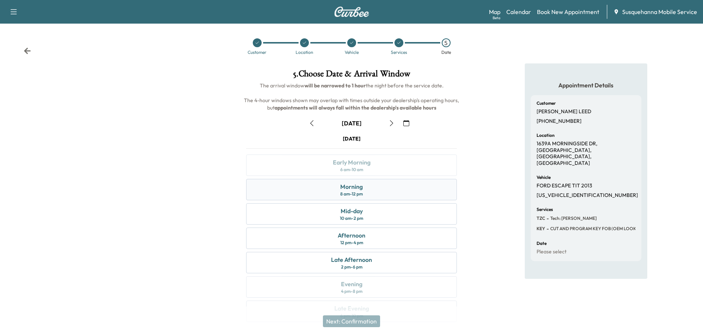
click at [396, 186] on div "Morning 8 am - 12 pm" at bounding box center [351, 189] width 211 height 21
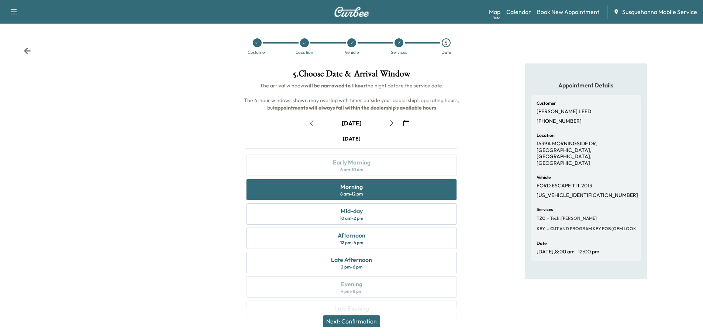
click at [362, 320] on button "Next: Confirmation" at bounding box center [351, 321] width 57 height 12
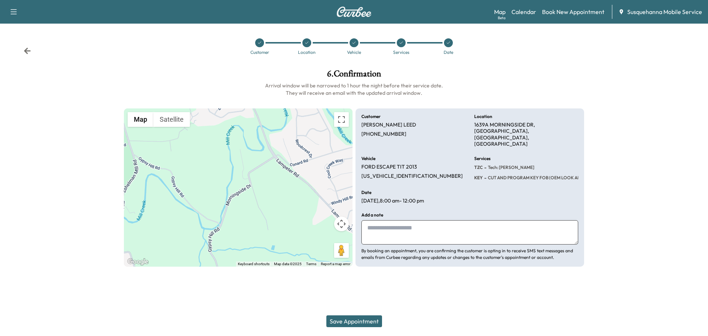
click at [360, 322] on button "Save Appointment" at bounding box center [355, 321] width 56 height 12
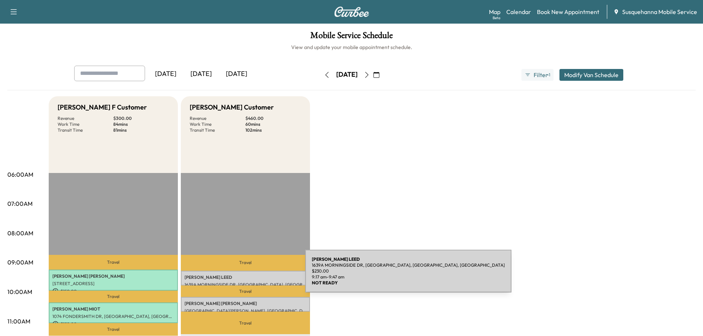
click at [250, 276] on p "[PERSON_NAME]" at bounding box center [245, 277] width 122 height 6
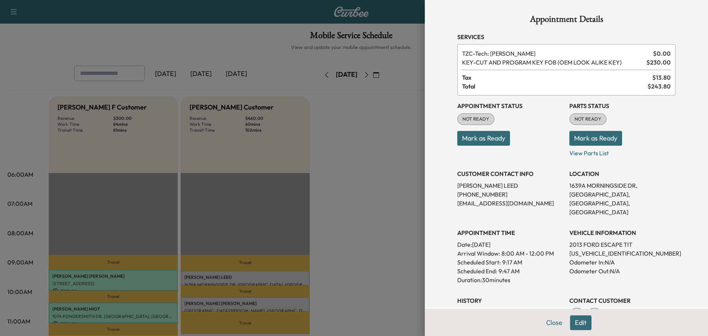
click at [599, 141] on button "Mark as Ready" at bounding box center [596, 138] width 53 height 15
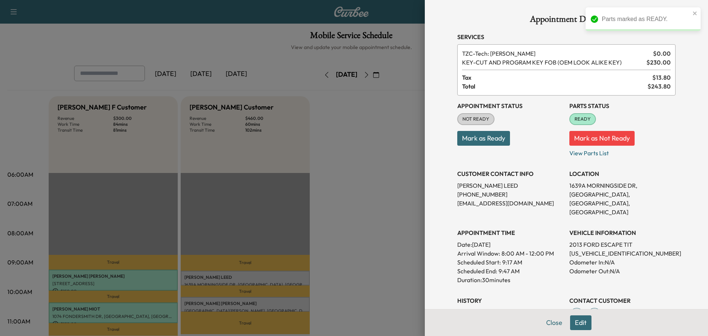
click at [471, 137] on button "Mark as Ready" at bounding box center [483, 138] width 53 height 15
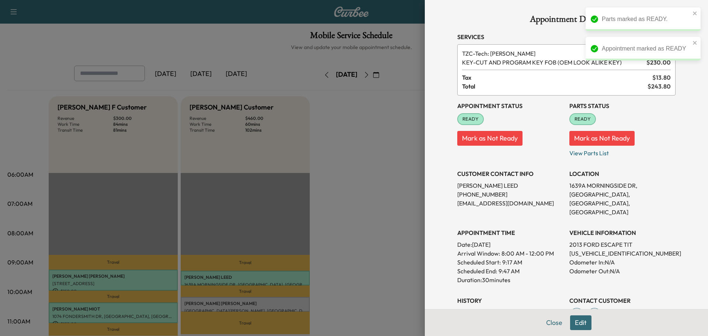
click at [544, 322] on button "Close" at bounding box center [555, 322] width 26 height 15
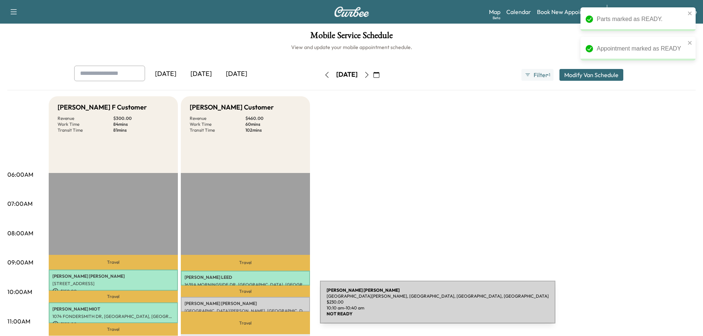
click at [265, 306] on div "[PERSON_NAME] [GEOGRAPHIC_DATA][PERSON_NAME], [GEOGRAPHIC_DATA], [GEOGRAPHIC_DA…" at bounding box center [245, 304] width 129 height 15
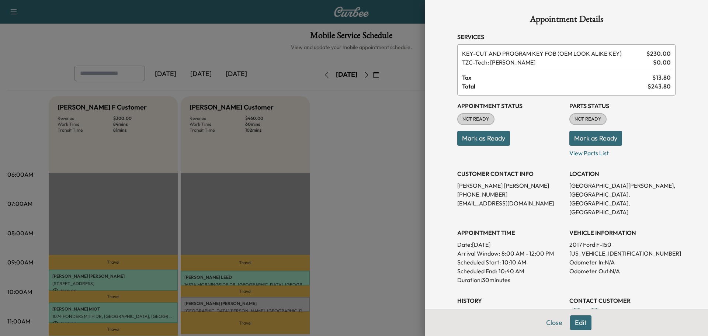
click at [573, 135] on button "Mark as Ready" at bounding box center [596, 138] width 53 height 15
click at [493, 137] on button "Mark as Ready" at bounding box center [483, 138] width 53 height 15
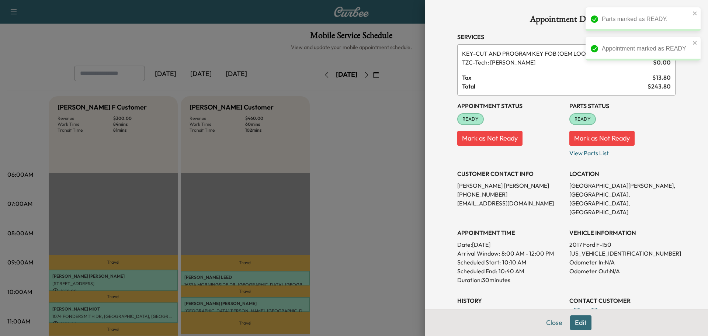
click at [395, 163] on div at bounding box center [354, 168] width 708 height 336
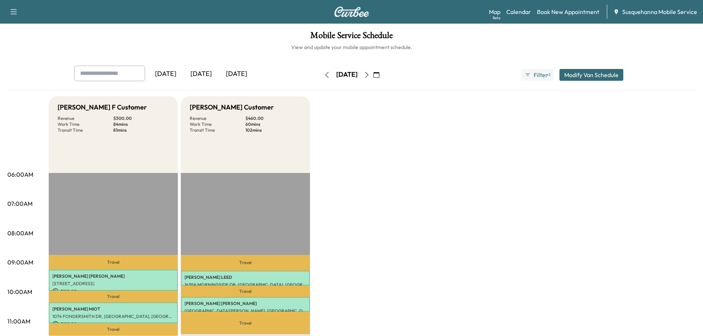
click at [572, 75] on button "Modify Van Schedule" at bounding box center [591, 75] width 64 height 12
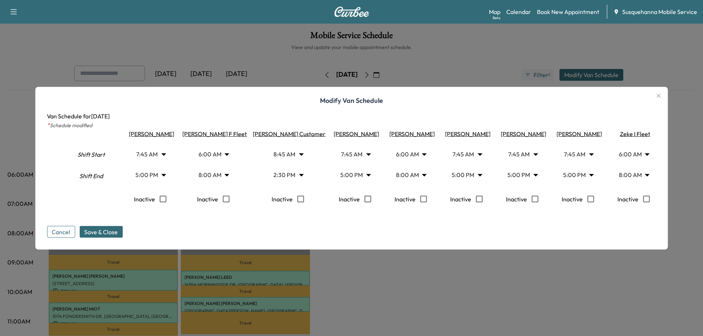
click at [661, 197] on div "Modify Van Schedule Van Schedule for [DATE] * Schedule modified Shift Start Shi…" at bounding box center [351, 168] width 633 height 163
click at [102, 229] on button "Save & Close" at bounding box center [100, 232] width 43 height 12
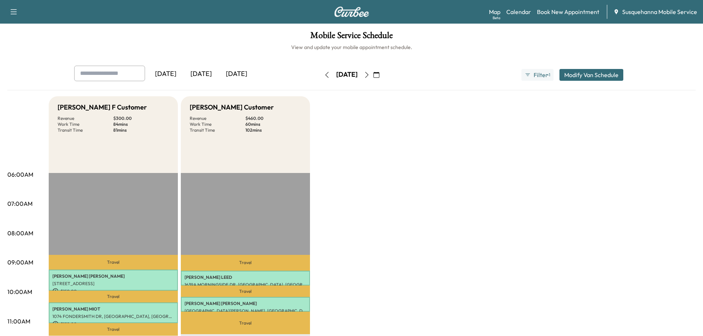
click at [370, 76] on icon "button" at bounding box center [367, 75] width 6 height 6
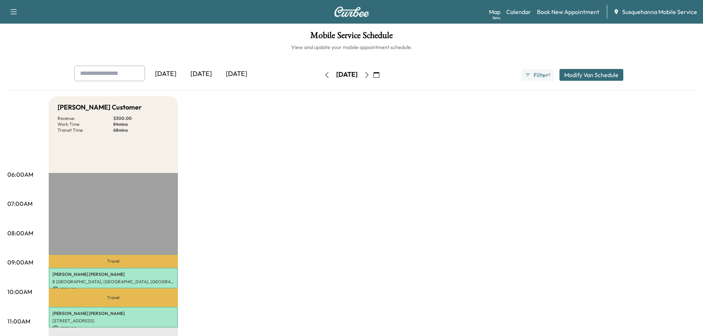
click at [582, 78] on button "Modify Van Schedule" at bounding box center [591, 75] width 64 height 12
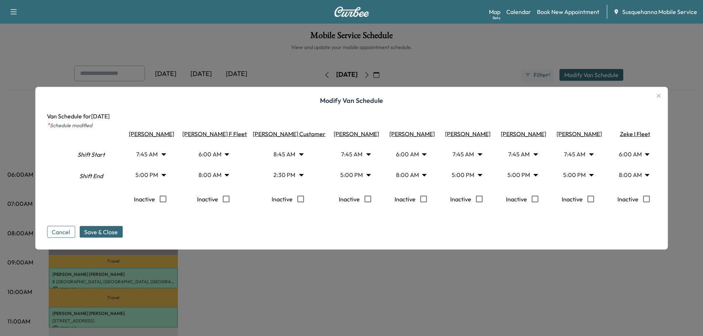
click at [662, 195] on div "Modify Van Schedule Van Schedule for [DATE] * Schedule modified Shift Start Shi…" at bounding box center [351, 168] width 633 height 163
click at [109, 236] on span "Save & Close" at bounding box center [101, 231] width 34 height 9
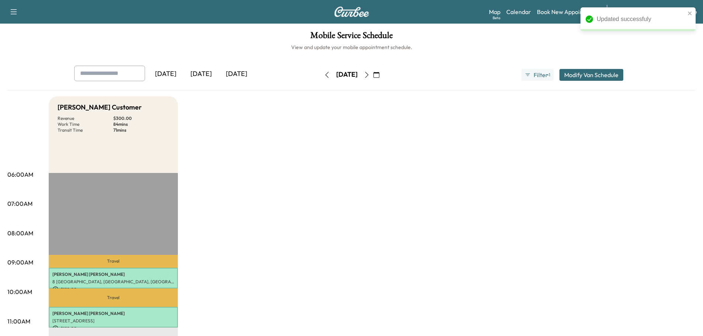
click at [370, 74] on icon "button" at bounding box center [367, 75] width 6 height 6
type input "*"
type input "***"
type input "****"
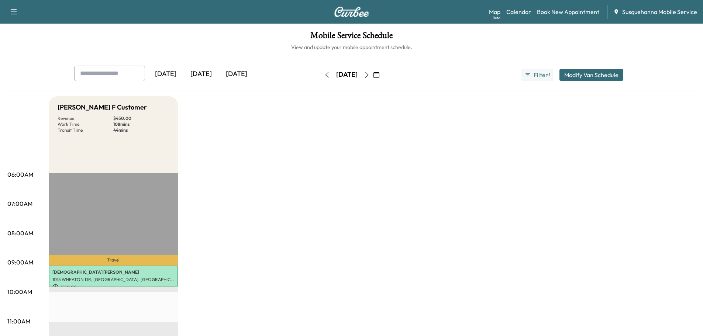
click at [570, 73] on button "Modify Van Schedule" at bounding box center [591, 75] width 64 height 12
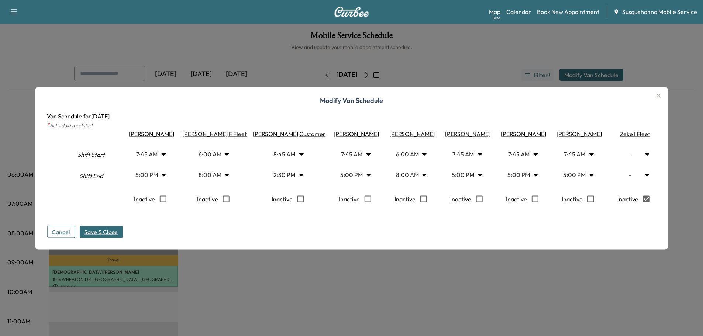
click at [104, 232] on span "Save & Close" at bounding box center [101, 231] width 34 height 9
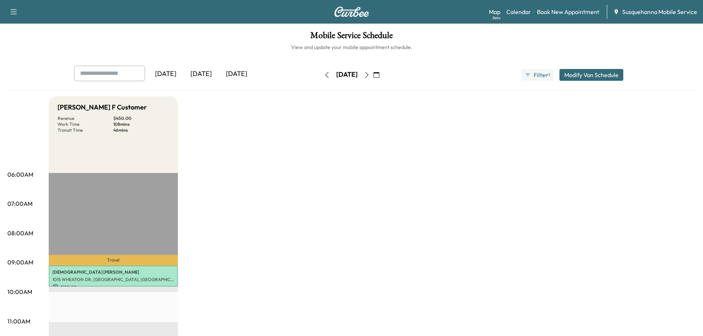
click at [370, 76] on icon "button" at bounding box center [367, 75] width 6 height 6
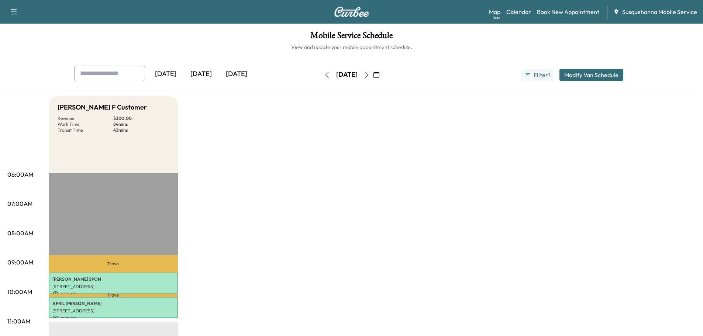
click at [582, 72] on button "Modify Van Schedule" at bounding box center [591, 75] width 64 height 12
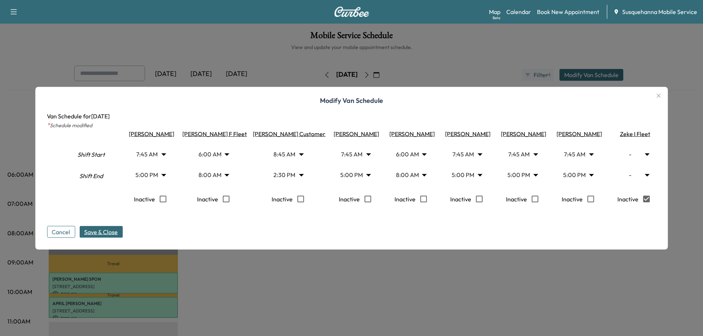
click at [97, 236] on span "Save & Close" at bounding box center [101, 231] width 34 height 9
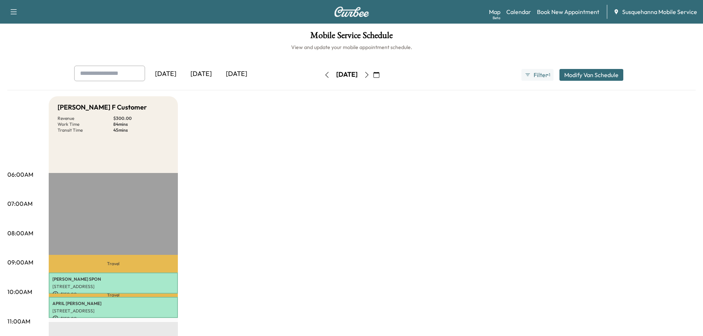
click at [370, 75] on icon "button" at bounding box center [367, 75] width 6 height 6
type input "*"
type input "***"
type input "****"
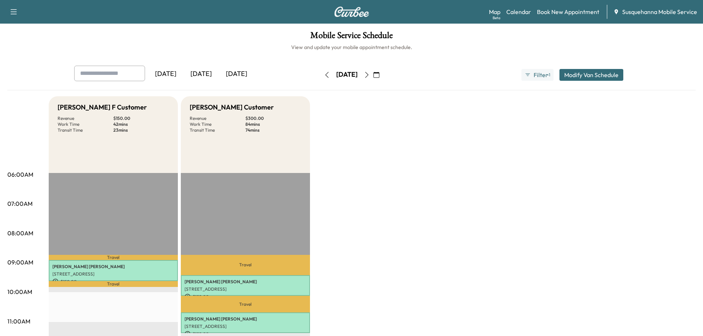
click at [582, 77] on button "Modify Van Schedule" at bounding box center [591, 75] width 64 height 12
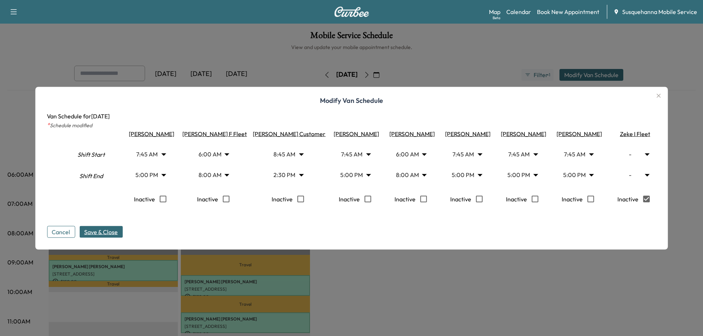
click at [114, 233] on span "Save & Close" at bounding box center [101, 231] width 34 height 9
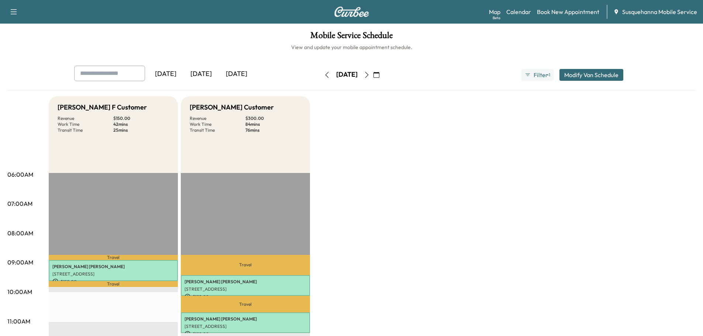
click at [379, 77] on icon "button" at bounding box center [376, 75] width 6 height 6
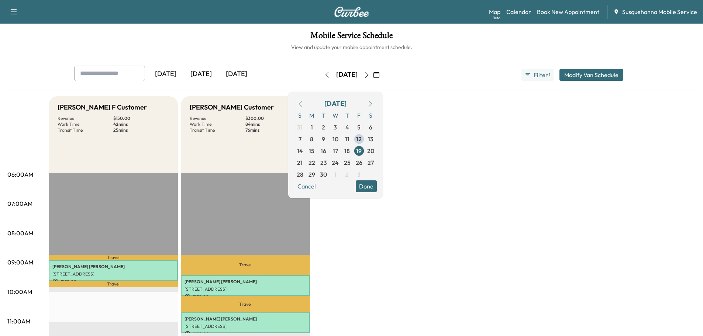
click at [377, 185] on button "Done" at bounding box center [366, 186] width 21 height 12
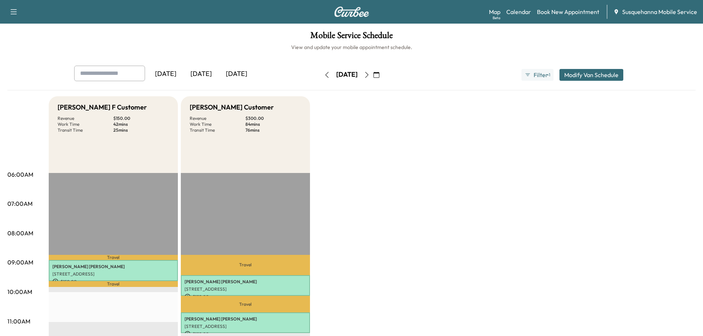
click at [379, 73] on icon "button" at bounding box center [376, 75] width 6 height 6
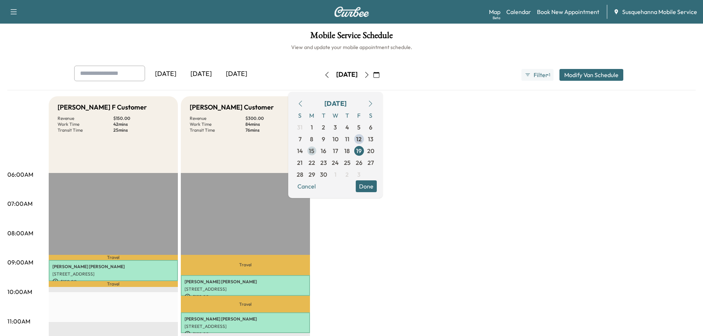
click at [314, 152] on span "15" at bounding box center [312, 150] width 6 height 9
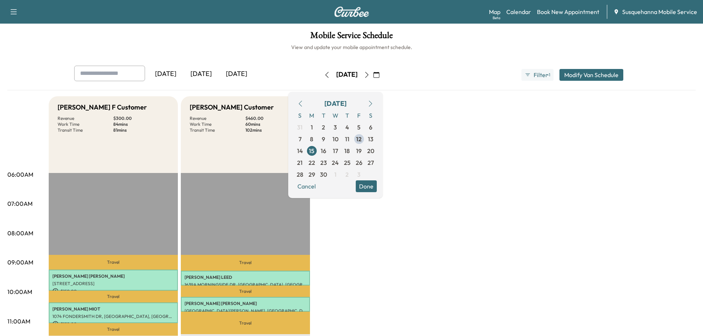
click at [370, 77] on icon "button" at bounding box center [367, 75] width 6 height 6
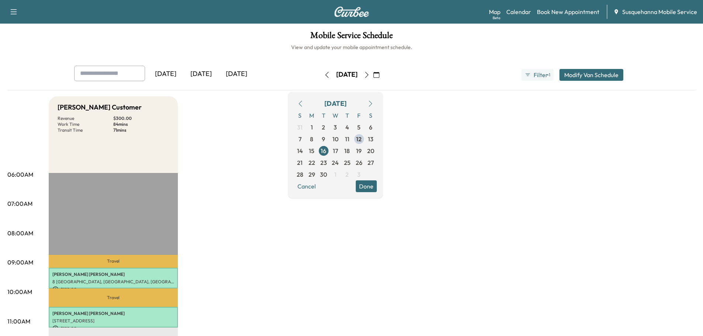
click at [370, 77] on icon "button" at bounding box center [367, 75] width 6 height 6
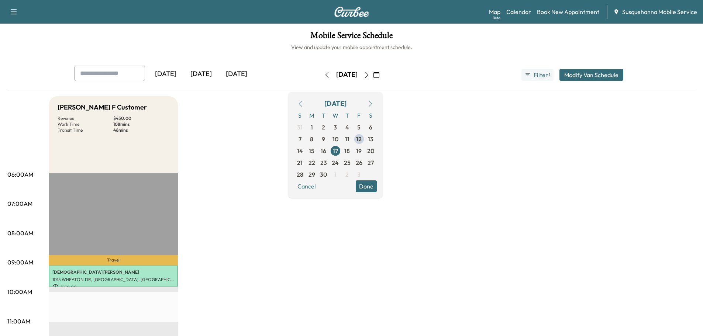
click at [373, 77] on button "button" at bounding box center [366, 75] width 13 height 12
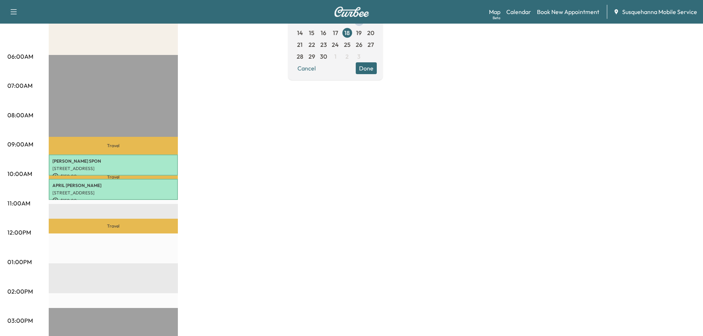
scroll to position [39, 0]
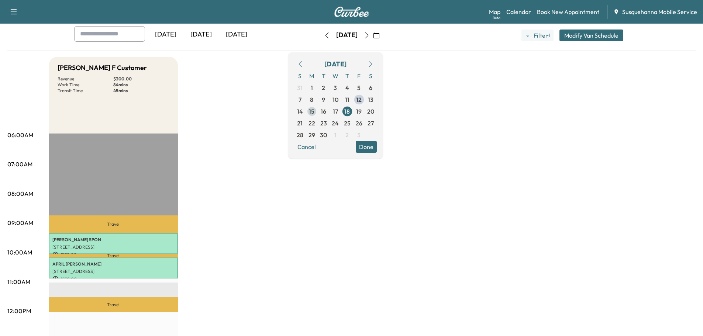
click at [314, 113] on span "15" at bounding box center [312, 111] width 6 height 9
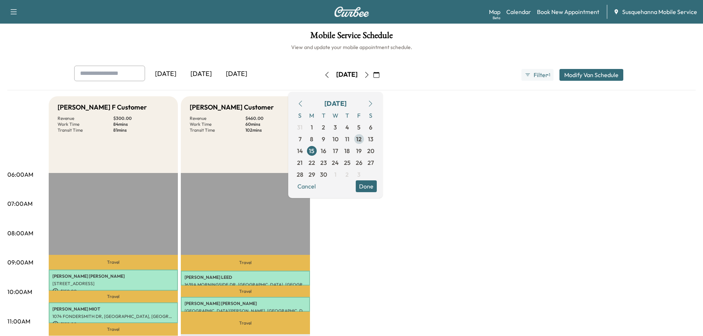
click at [365, 140] on span "12" at bounding box center [359, 139] width 12 height 12
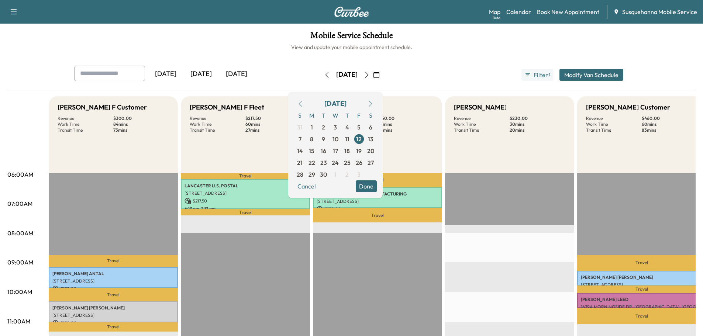
scroll to position [79, 0]
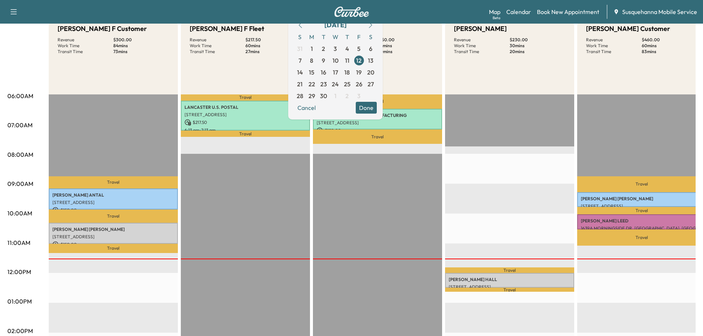
click at [377, 107] on button "Done" at bounding box center [366, 108] width 21 height 12
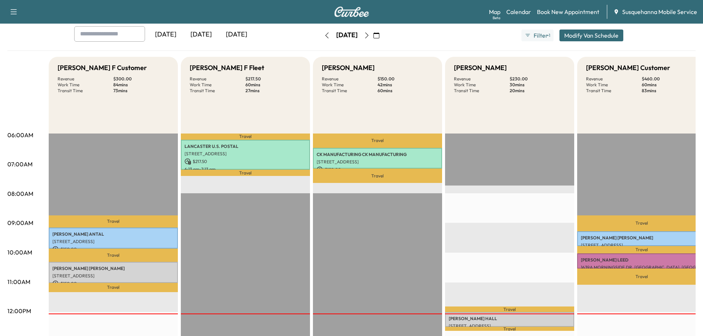
scroll to position [0, 0]
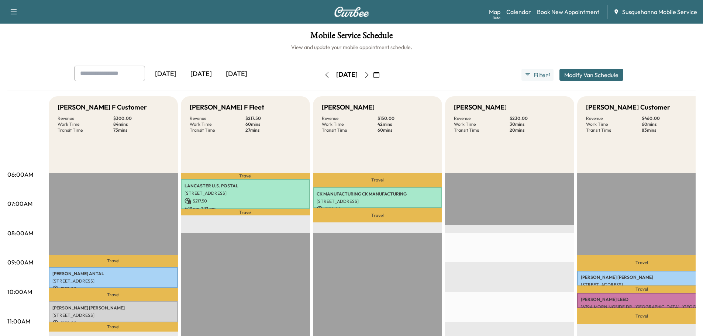
click at [379, 76] on icon "button" at bounding box center [376, 75] width 6 height 6
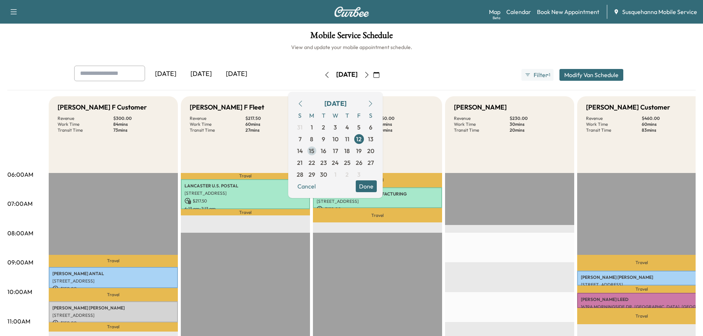
click at [314, 149] on span "15" at bounding box center [312, 150] width 6 height 9
